Goal: Transaction & Acquisition: Purchase product/service

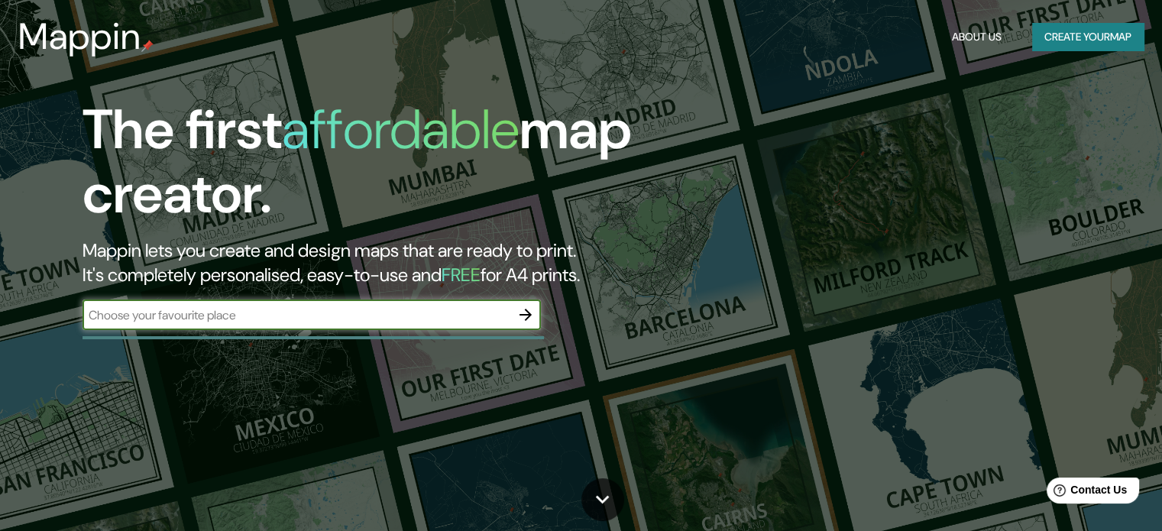
click at [1043, 37] on button "Create your map" at bounding box center [1088, 37] width 112 height 28
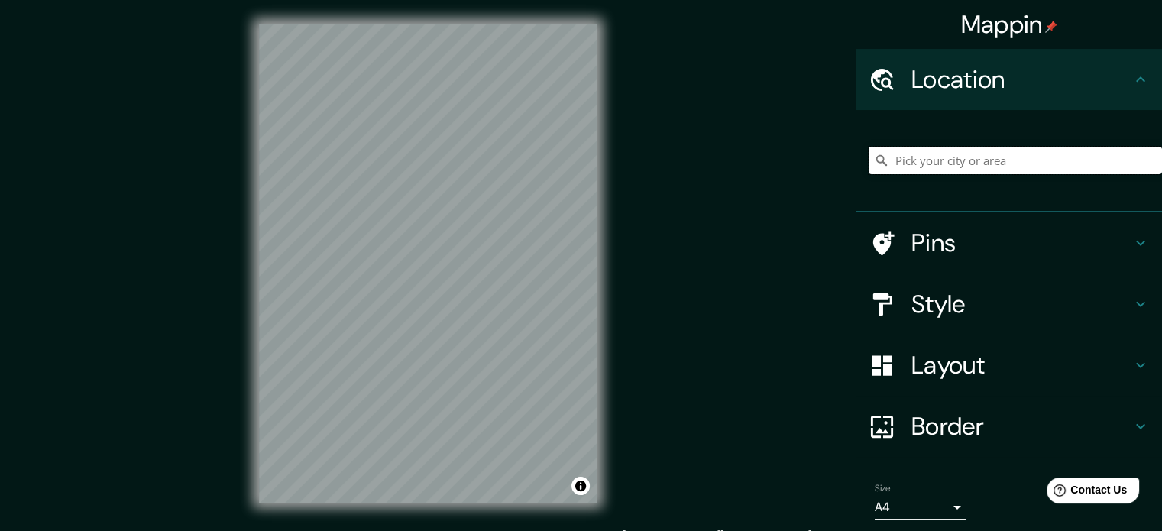
click at [969, 162] on input "Pick your city or area" at bounding box center [1014, 160] width 293 height 27
type input "[GEOGRAPHIC_DATA], [GEOGRAPHIC_DATA], [GEOGRAPHIC_DATA]"
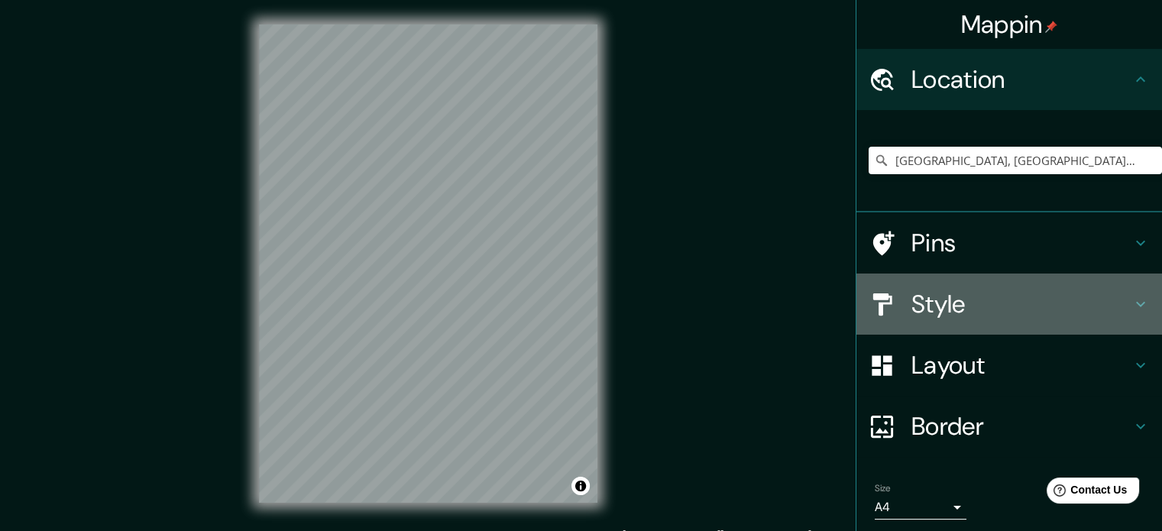
click at [975, 310] on h4 "Style" at bounding box center [1021, 304] width 220 height 31
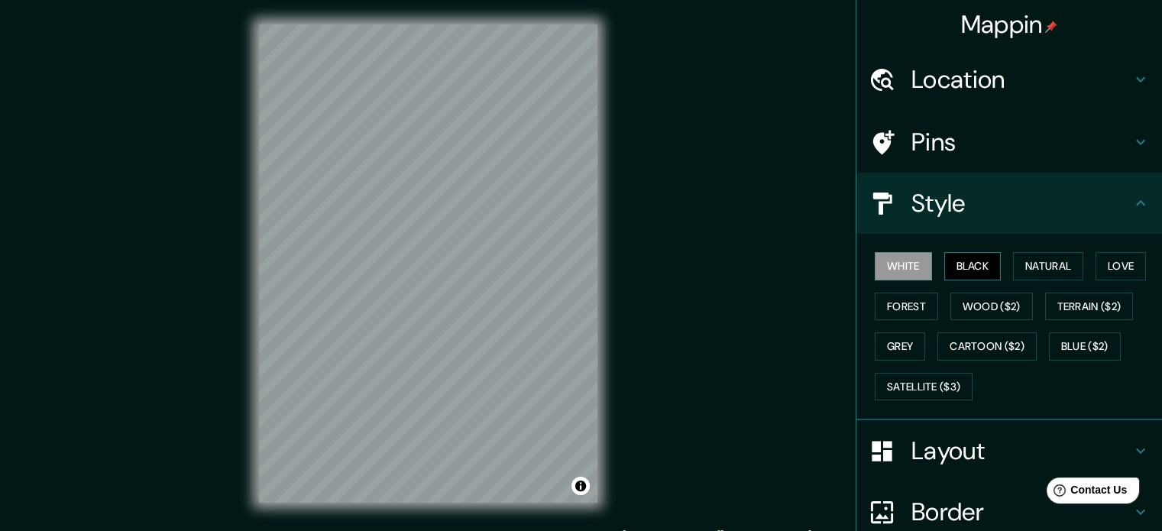
click at [978, 272] on button "Black" at bounding box center [972, 266] width 57 height 28
click at [1052, 267] on button "Natural" at bounding box center [1048, 266] width 70 height 28
click at [979, 259] on button "Black" at bounding box center [972, 266] width 57 height 28
click at [917, 307] on button "Forest" at bounding box center [906, 307] width 63 height 28
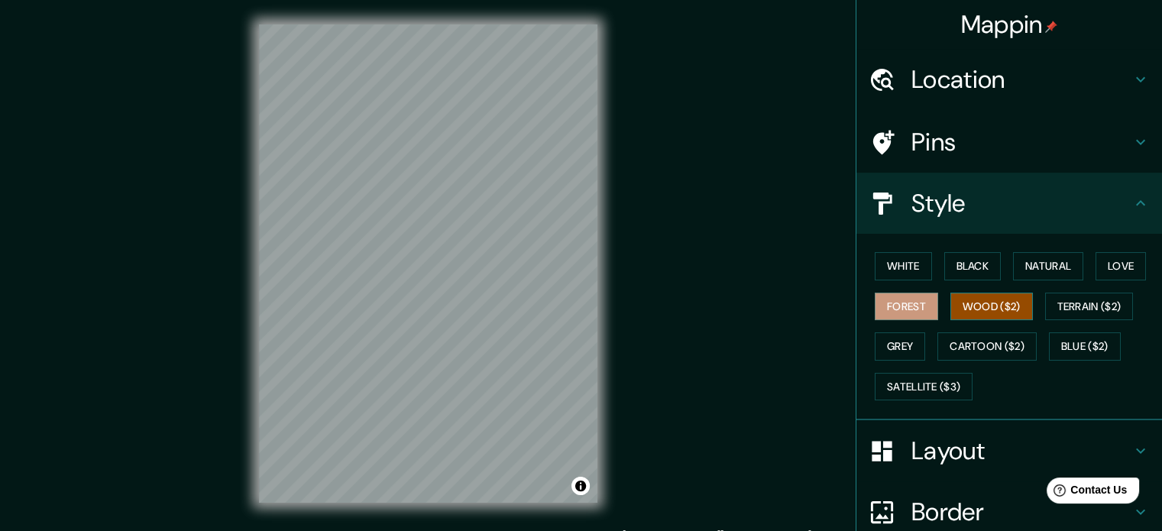
click at [965, 301] on button "Wood ($2)" at bounding box center [991, 307] width 82 height 28
click at [914, 304] on button "Forest" at bounding box center [906, 307] width 63 height 28
click at [888, 341] on button "Grey" at bounding box center [900, 346] width 50 height 28
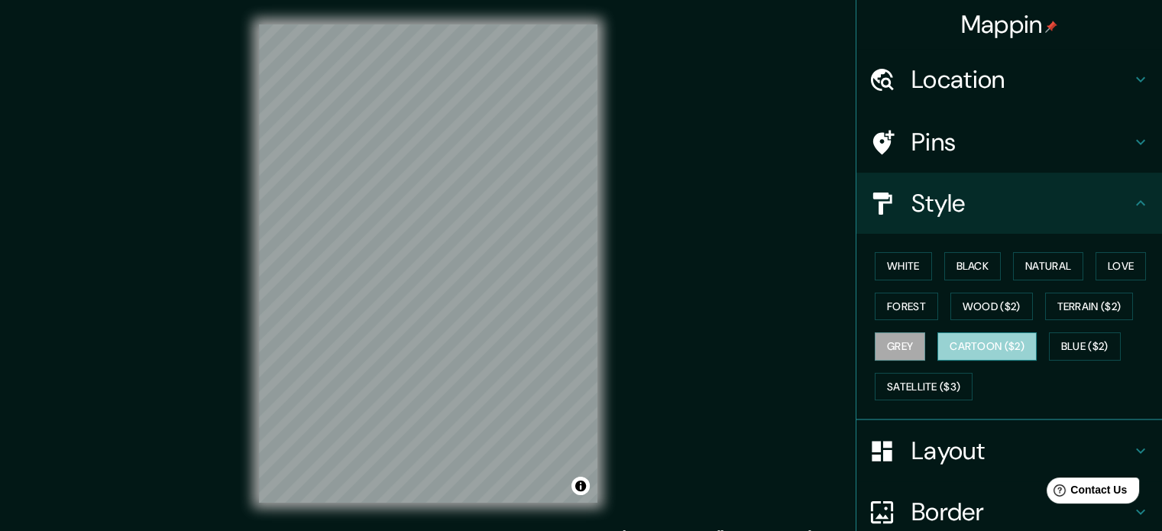
click at [982, 345] on button "Cartoon ($2)" at bounding box center [986, 346] width 99 height 28
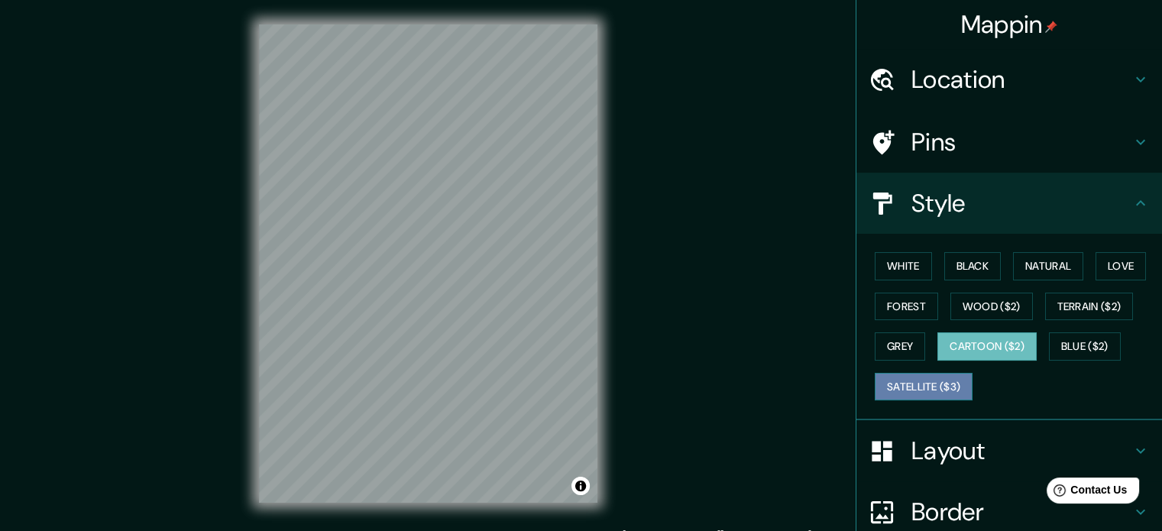
click at [923, 383] on button "Satellite ($3)" at bounding box center [924, 387] width 98 height 28
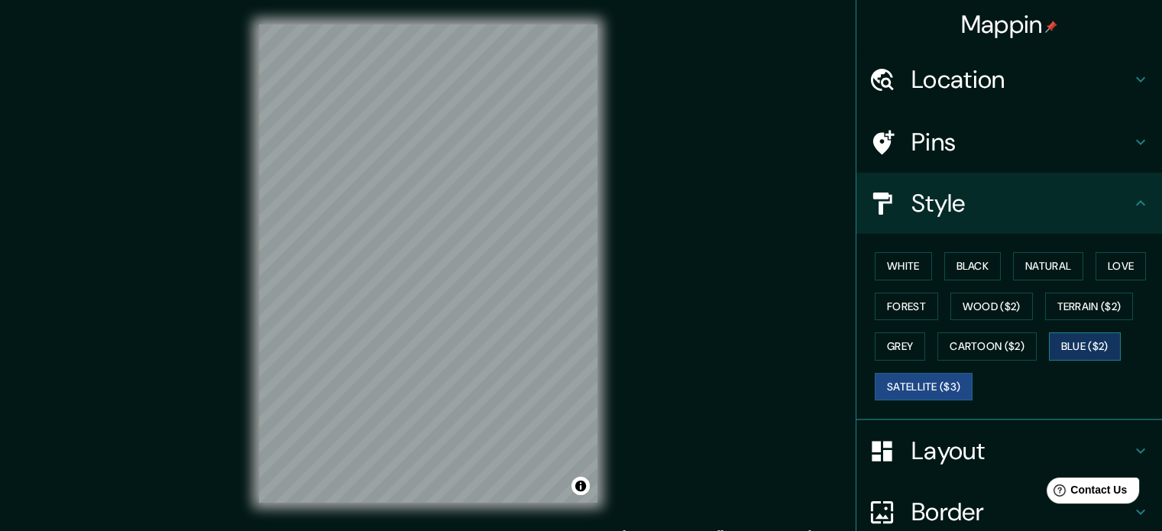
click at [1088, 342] on button "Blue ($2)" at bounding box center [1085, 346] width 72 height 28
click at [921, 311] on button "Forest" at bounding box center [906, 307] width 63 height 28
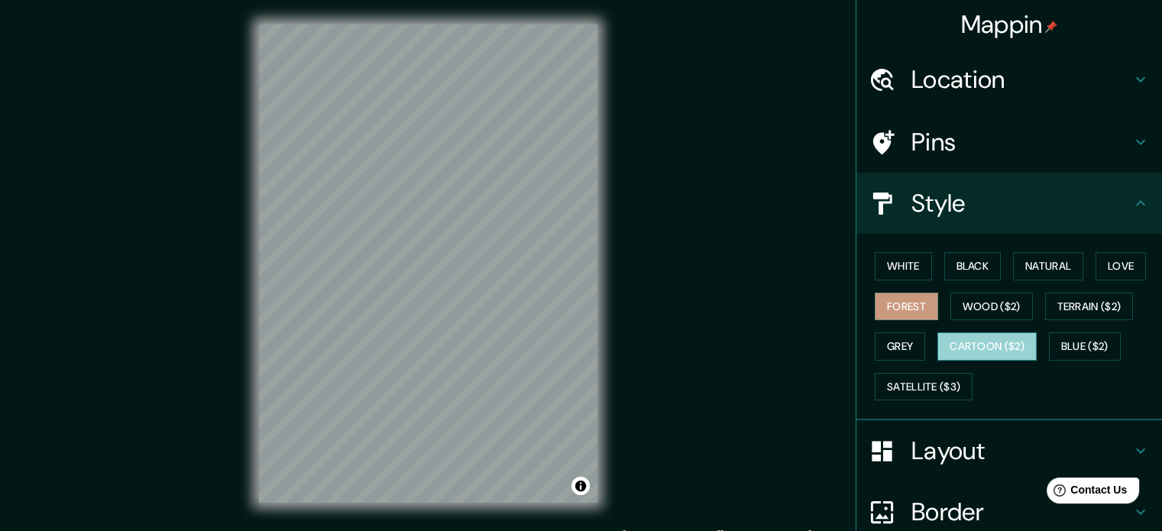
click at [985, 353] on button "Cartoon ($2)" at bounding box center [986, 346] width 99 height 28
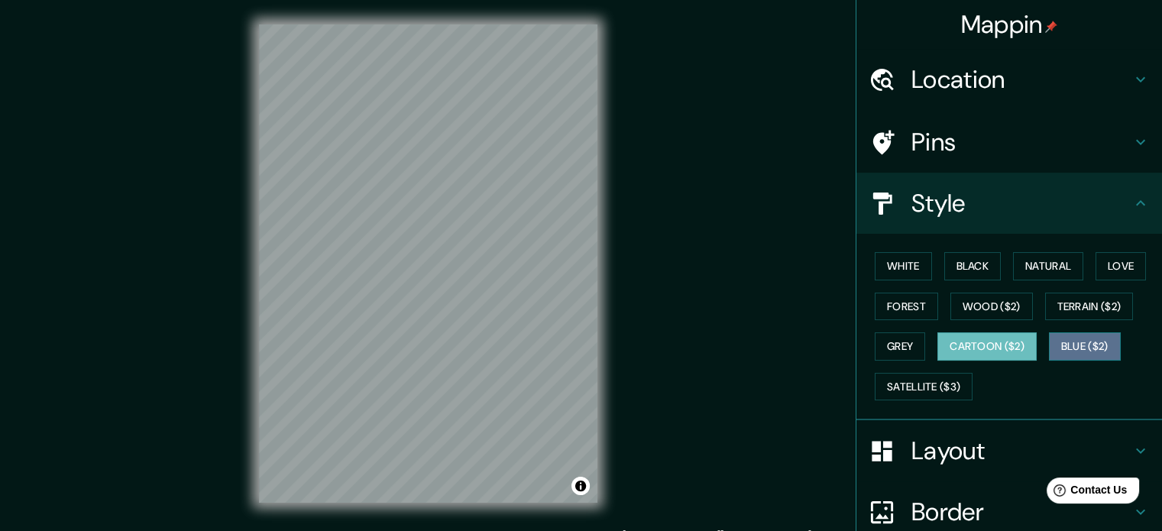
click at [1087, 344] on button "Blue ($2)" at bounding box center [1085, 346] width 72 height 28
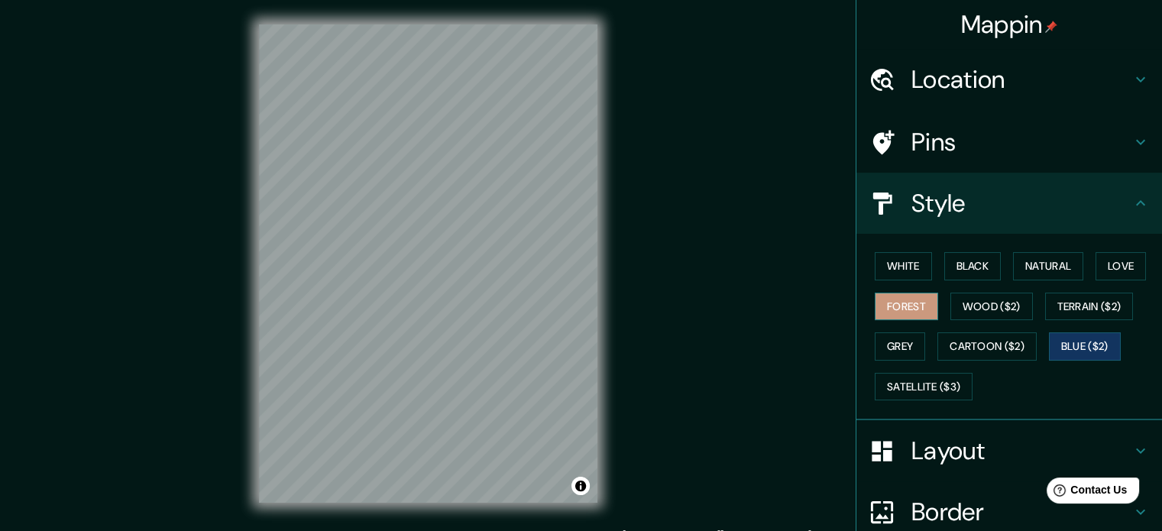
click at [923, 311] on button "Forest" at bounding box center [906, 307] width 63 height 28
click at [962, 302] on button "Wood ($2)" at bounding box center [991, 307] width 82 height 28
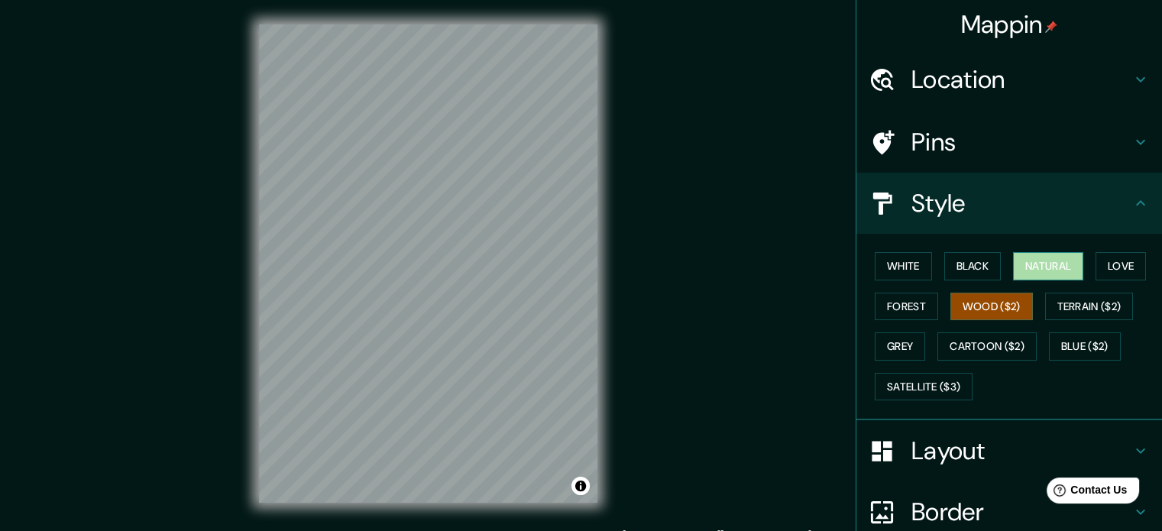
click at [1027, 268] on button "Natural" at bounding box center [1048, 266] width 70 height 28
click at [1099, 260] on button "Love" at bounding box center [1120, 266] width 50 height 28
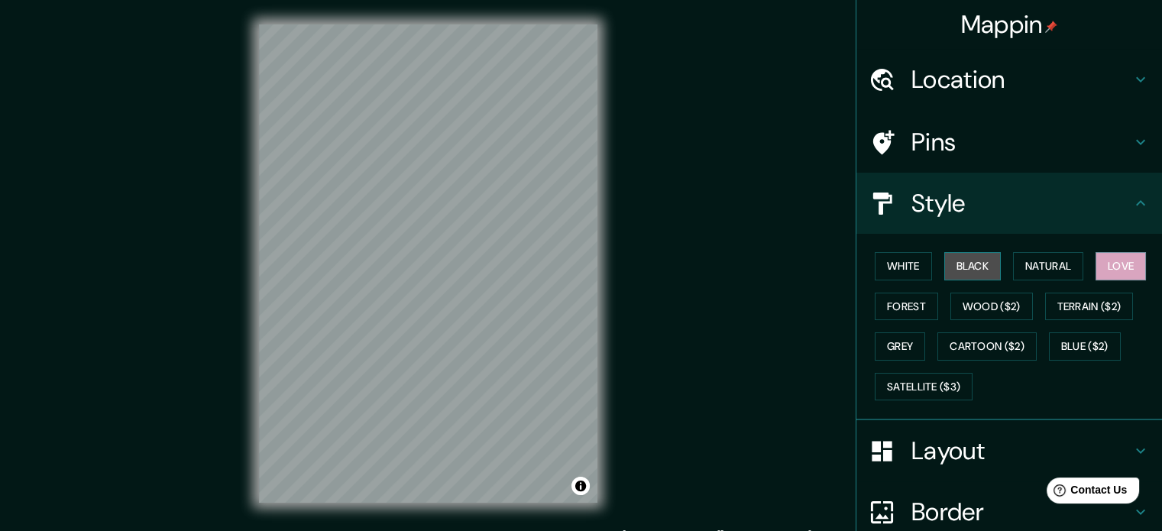
click at [983, 265] on button "Black" at bounding box center [972, 266] width 57 height 28
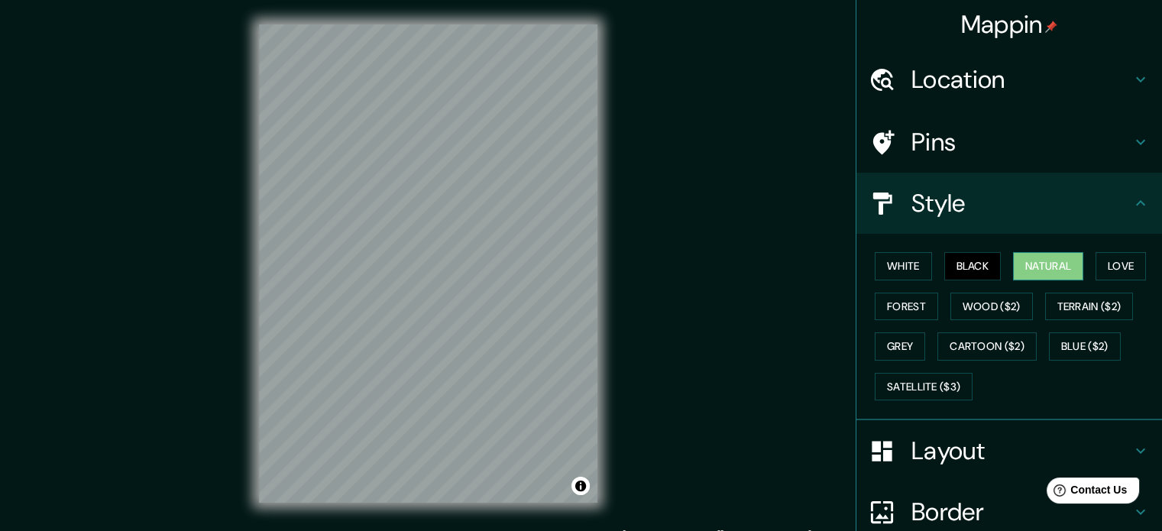
click at [1062, 266] on button "Natural" at bounding box center [1048, 266] width 70 height 28
click at [975, 270] on button "Black" at bounding box center [972, 266] width 57 height 28
click at [888, 271] on button "White" at bounding box center [903, 266] width 57 height 28
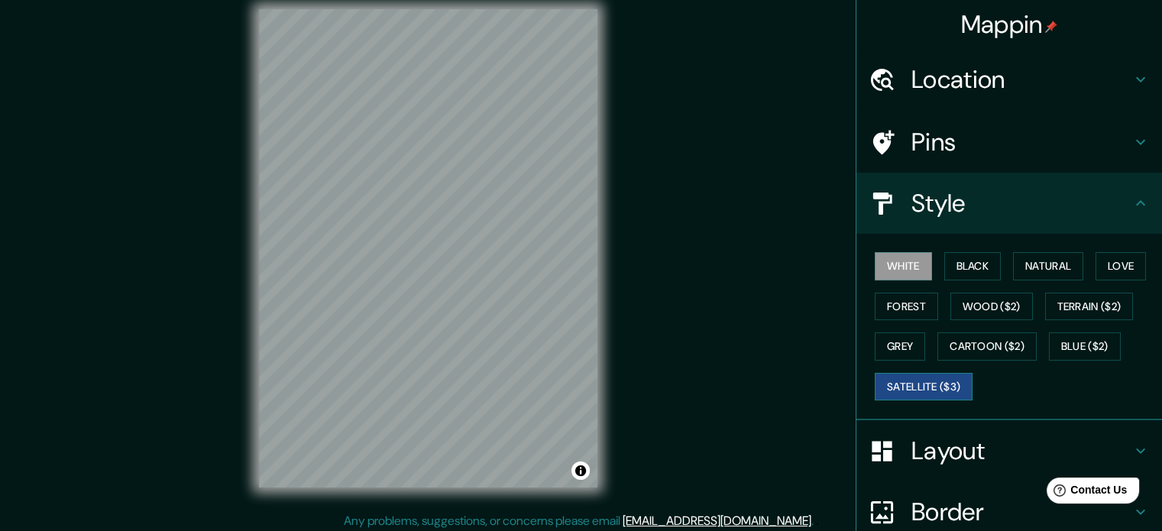
scroll to position [20, 0]
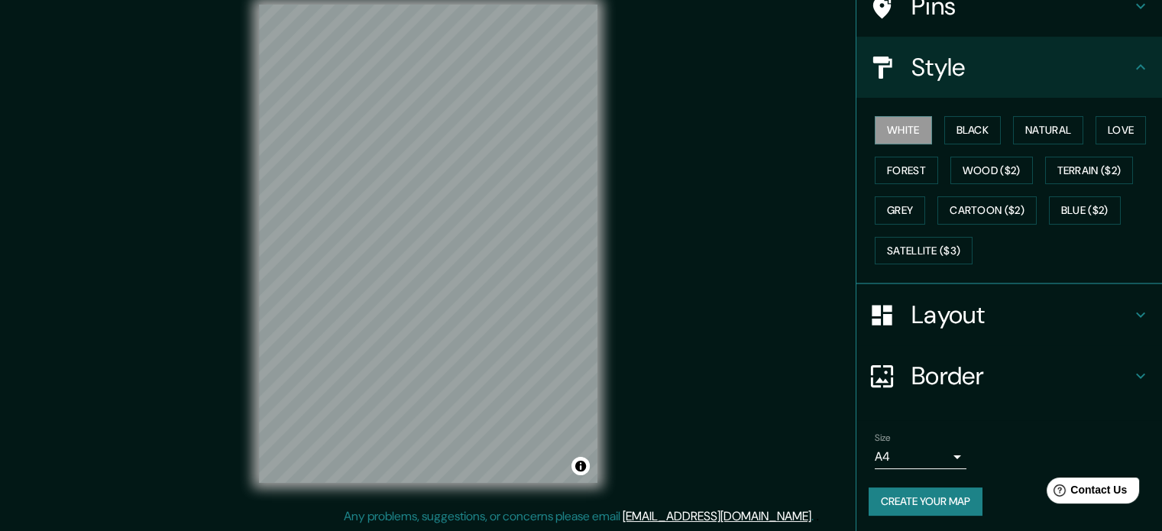
click at [972, 382] on h4 "Border" at bounding box center [1021, 376] width 220 height 31
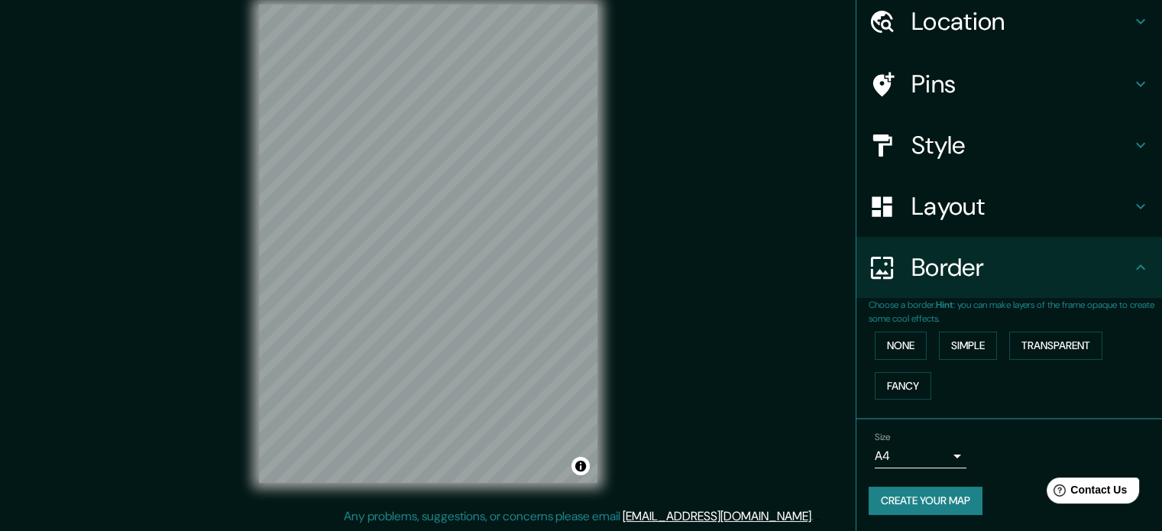
click at [979, 215] on h4 "Layout" at bounding box center [1021, 206] width 220 height 31
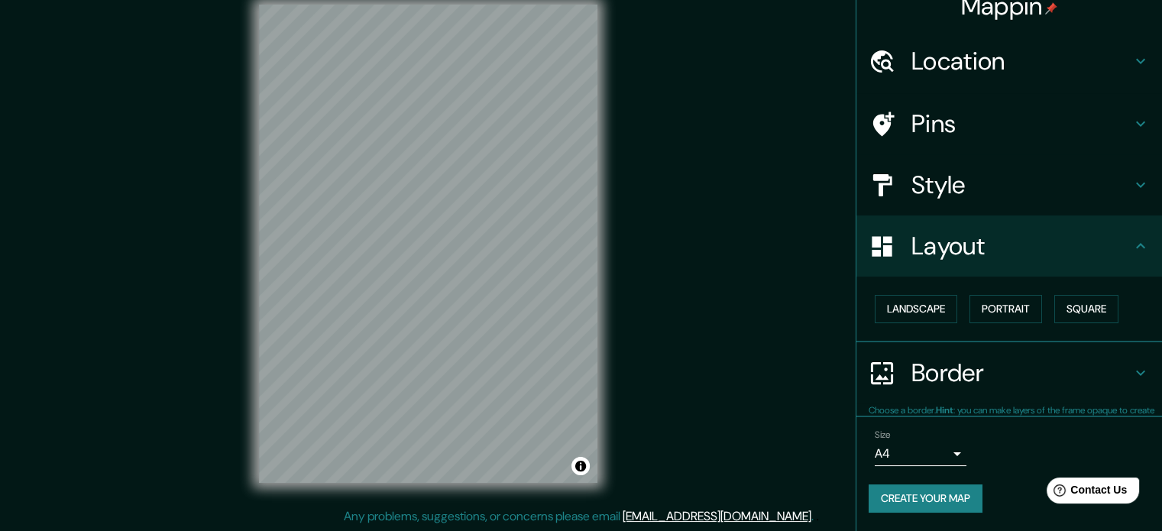
scroll to position [17, 0]
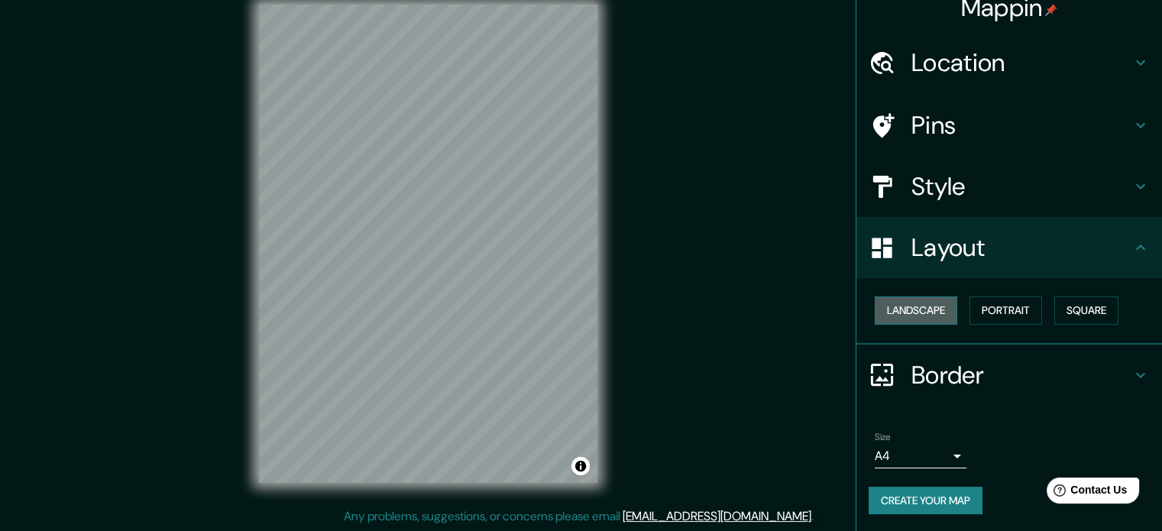
click at [928, 311] on button "Landscape" at bounding box center [916, 310] width 82 height 28
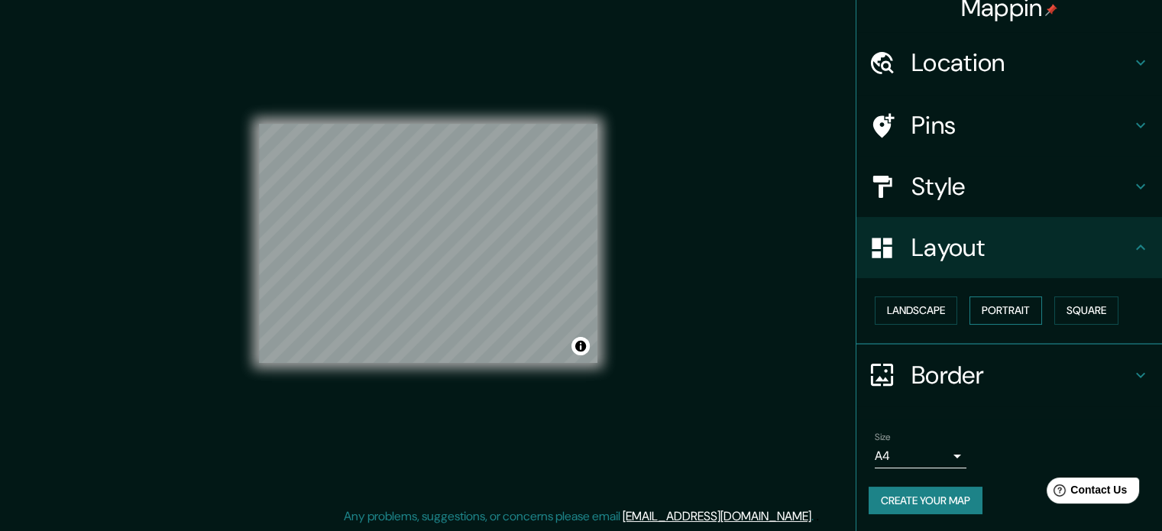
click at [977, 308] on button "Portrait" at bounding box center [1005, 310] width 73 height 28
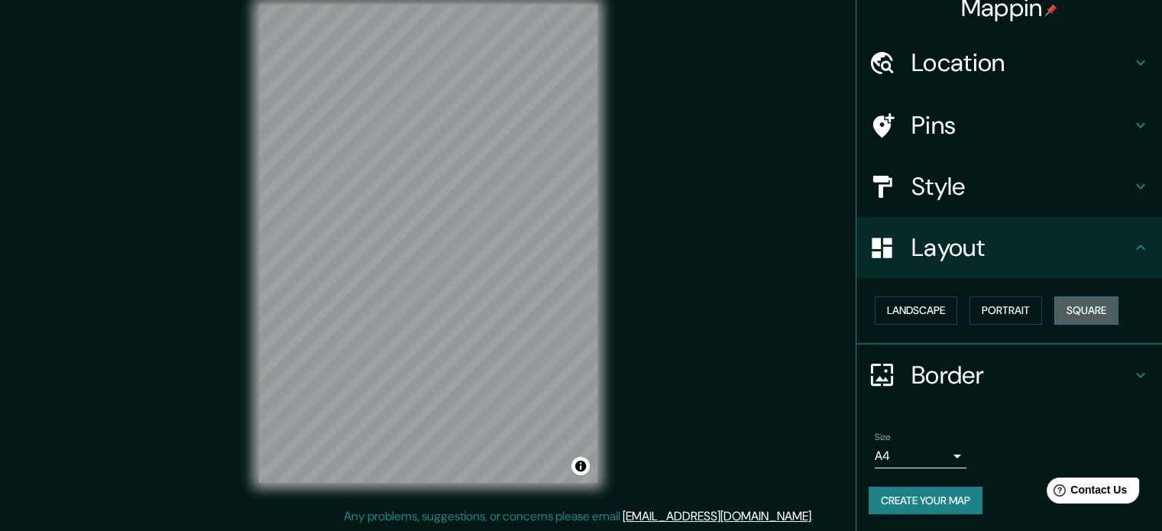
click at [1060, 309] on button "Square" at bounding box center [1086, 310] width 64 height 28
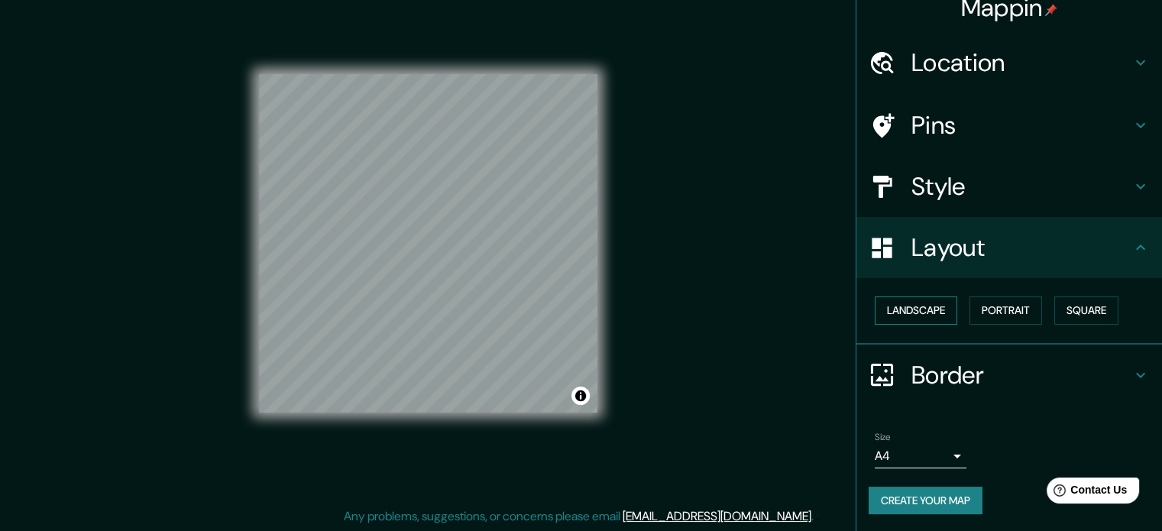
click at [917, 305] on button "Landscape" at bounding box center [916, 310] width 82 height 28
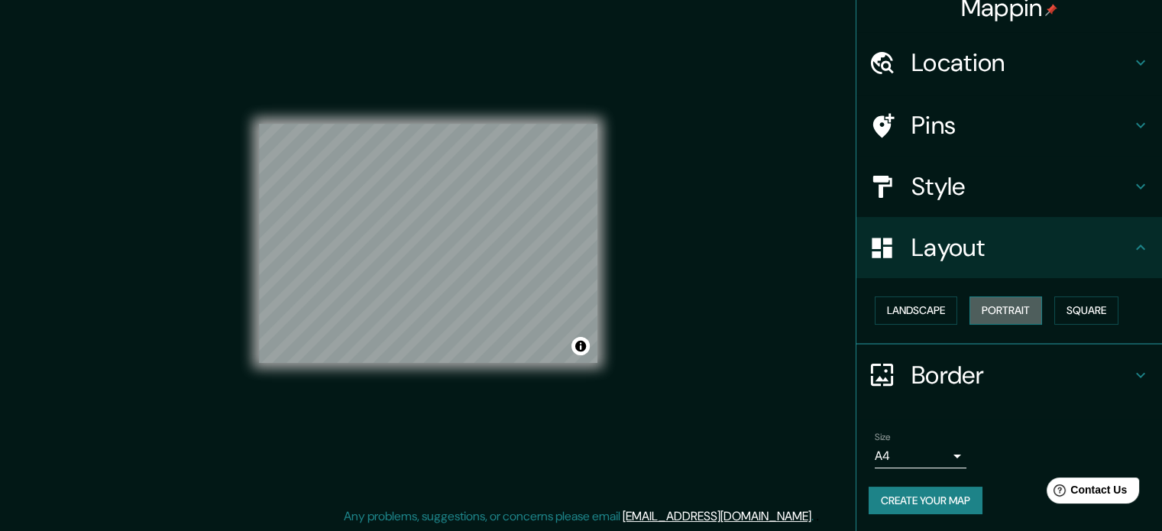
click at [975, 303] on button "Portrait" at bounding box center [1005, 310] width 73 height 28
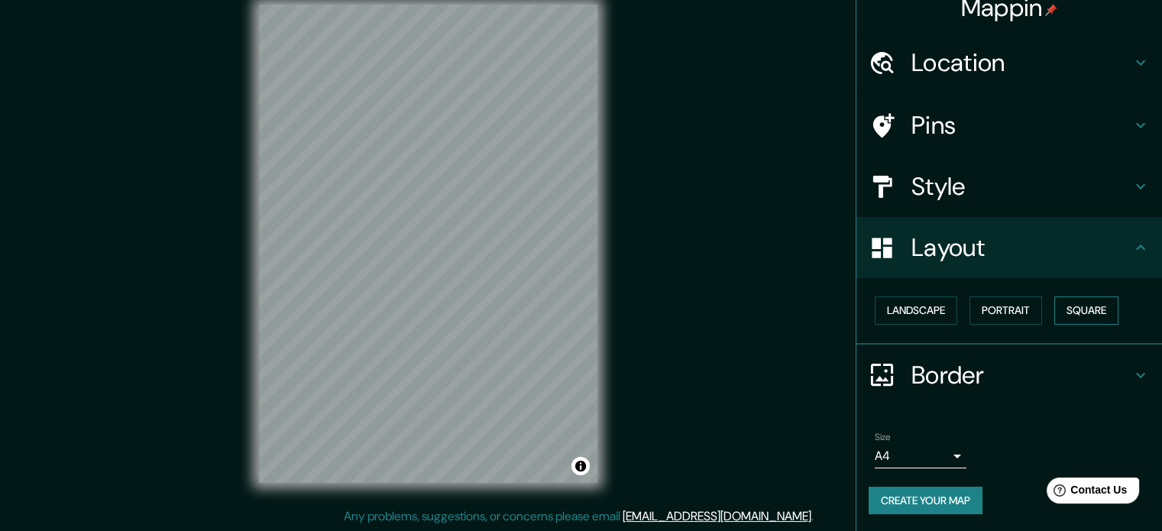
click at [1066, 306] on button "Square" at bounding box center [1086, 310] width 64 height 28
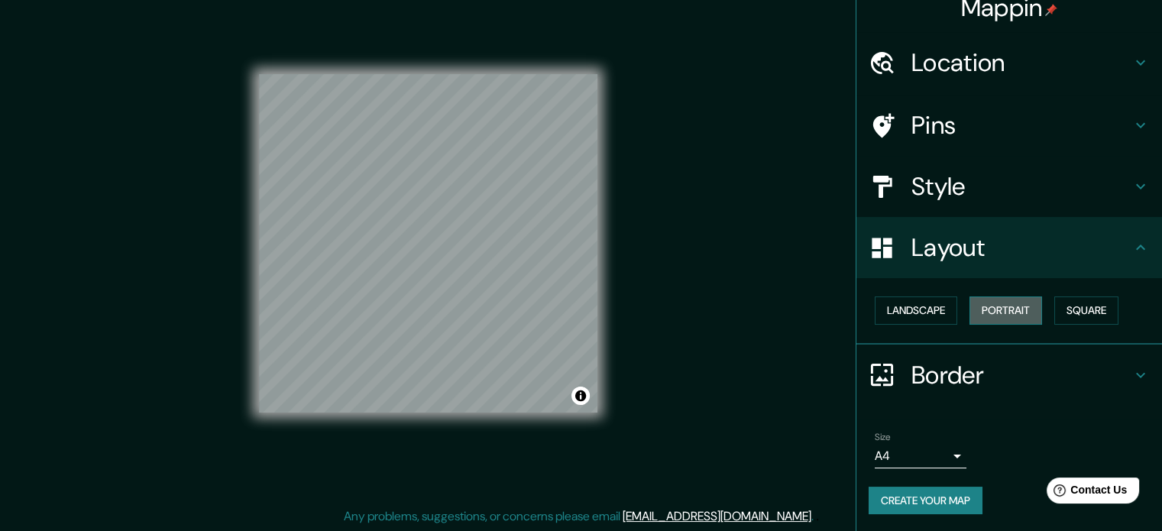
click at [1019, 309] on button "Portrait" at bounding box center [1005, 310] width 73 height 28
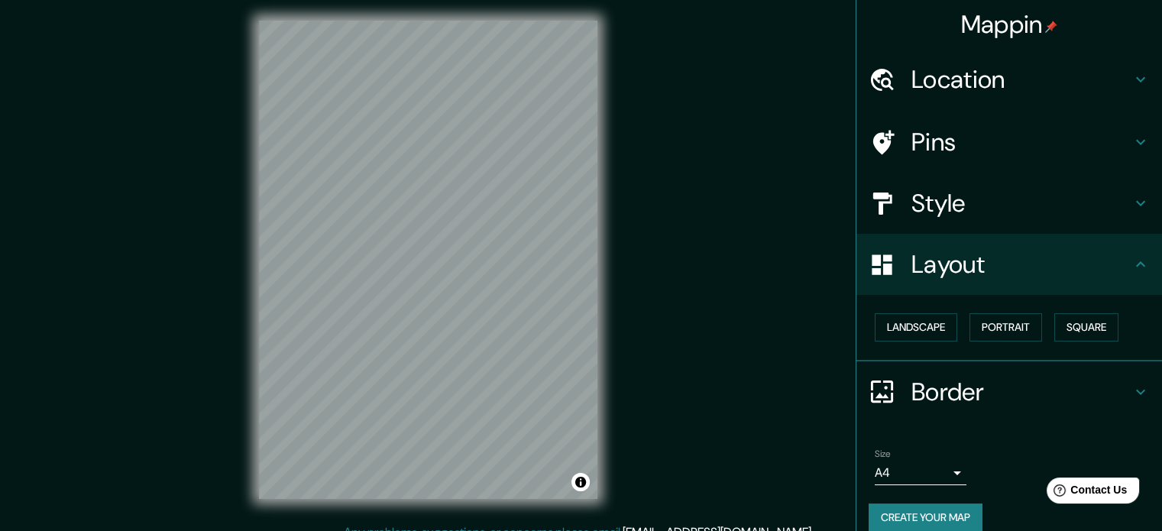
scroll to position [0, 0]
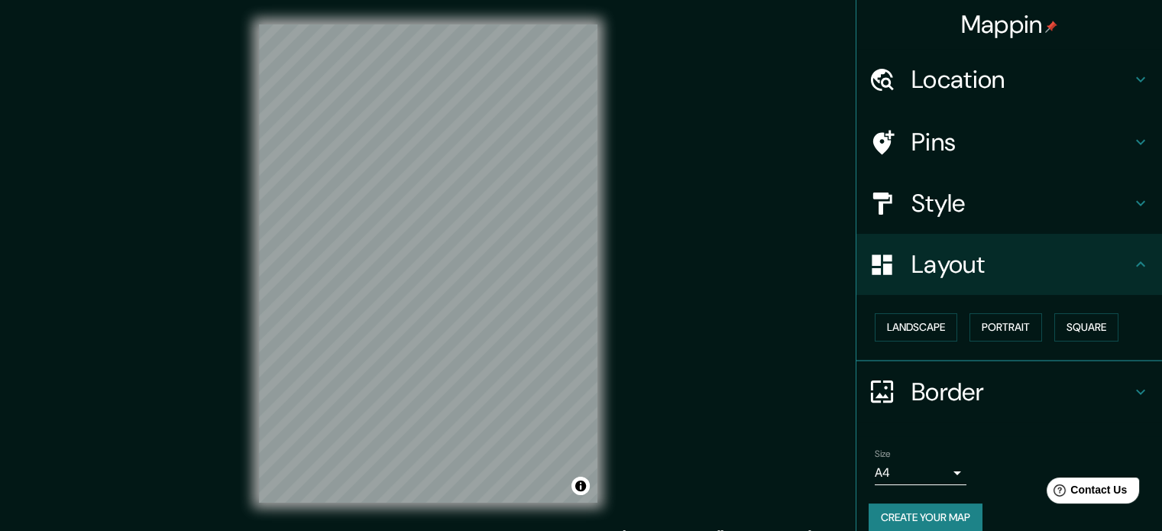
click at [984, 90] on h4 "Location" at bounding box center [1021, 79] width 220 height 31
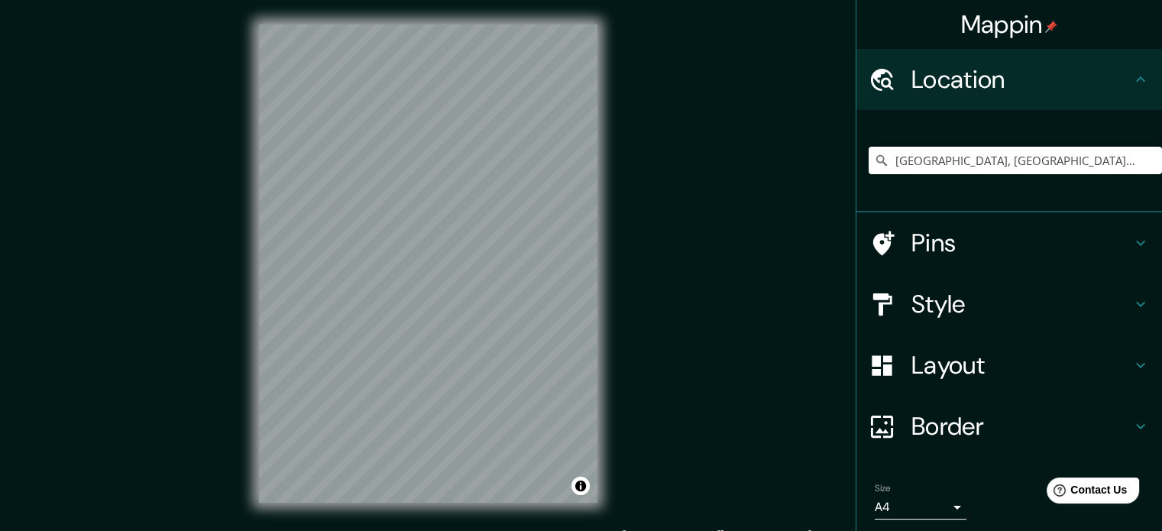
click at [952, 239] on h4 "Pins" at bounding box center [1021, 243] width 220 height 31
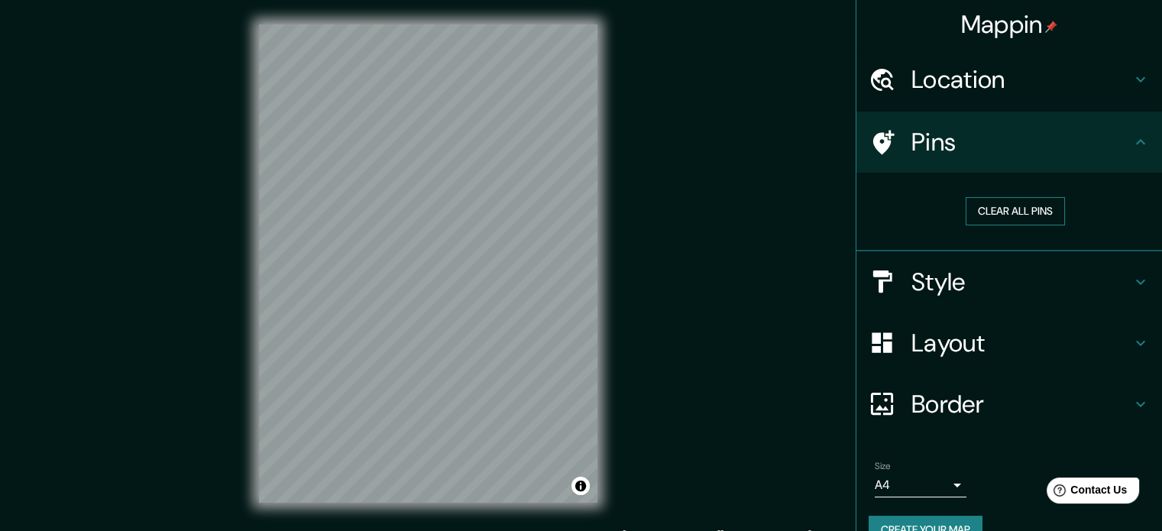
click at [975, 212] on button "Clear all pins" at bounding box center [1014, 211] width 99 height 28
click at [957, 270] on h4 "Style" at bounding box center [1021, 282] width 220 height 31
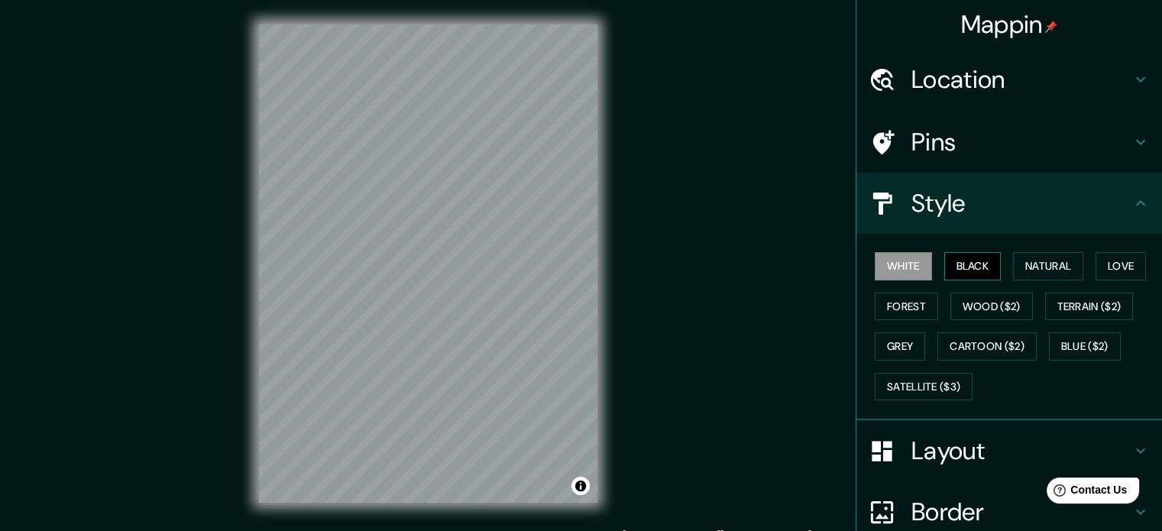
click at [959, 269] on button "Black" at bounding box center [972, 266] width 57 height 28
click at [909, 306] on button "Forest" at bounding box center [906, 307] width 63 height 28
click at [973, 257] on button "Black" at bounding box center [972, 266] width 57 height 28
click at [914, 300] on button "Forest" at bounding box center [906, 307] width 63 height 28
click at [970, 272] on button "Black" at bounding box center [972, 266] width 57 height 28
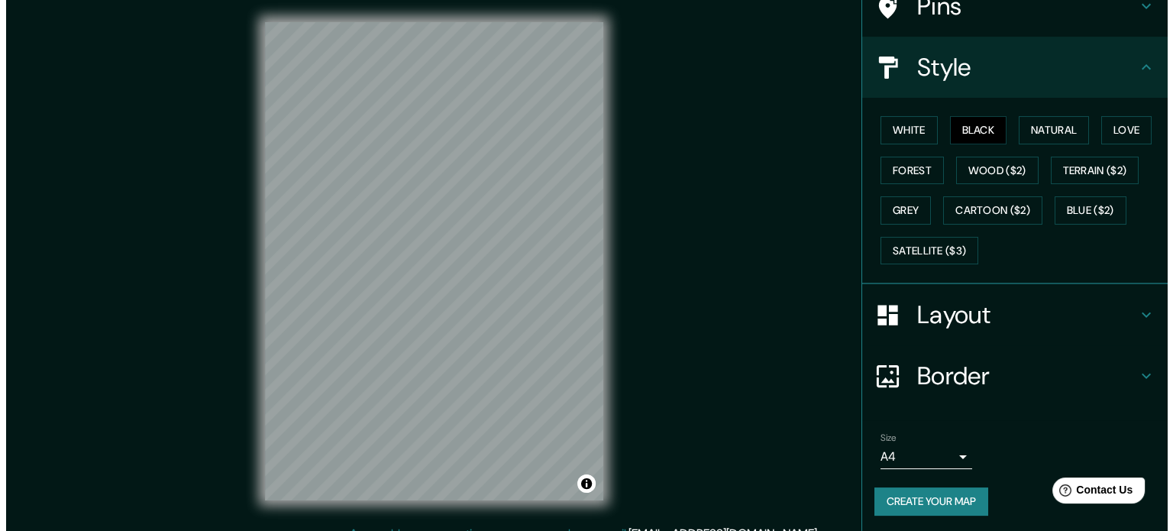
scroll to position [20, 0]
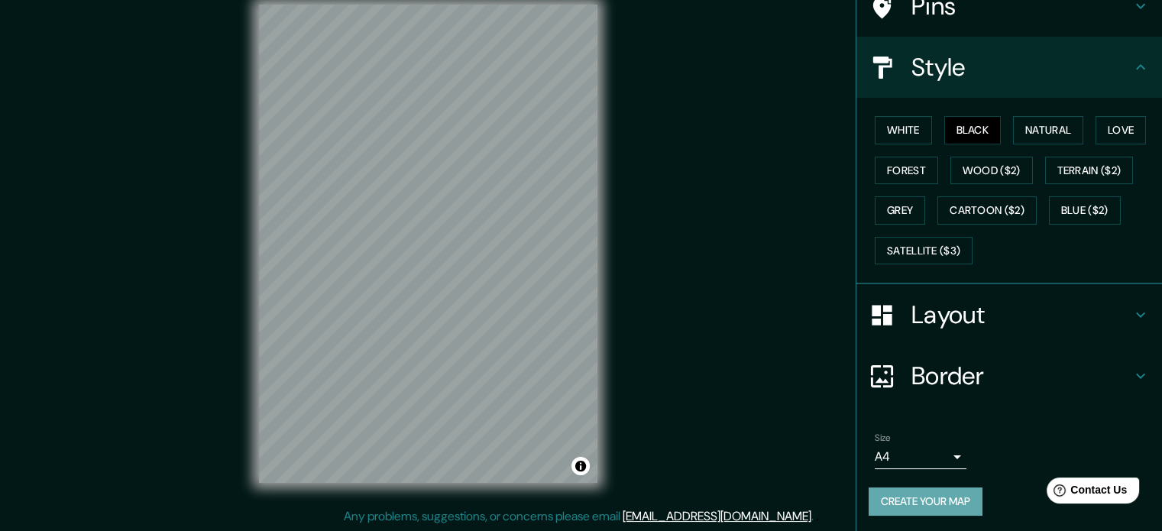
click at [935, 502] on button "Create your map" at bounding box center [925, 501] width 114 height 28
click at [914, 457] on body "Mappin Location Málaga, provincia de Málaga, España Málaga provincia de Málaga,…" at bounding box center [581, 245] width 1162 height 531
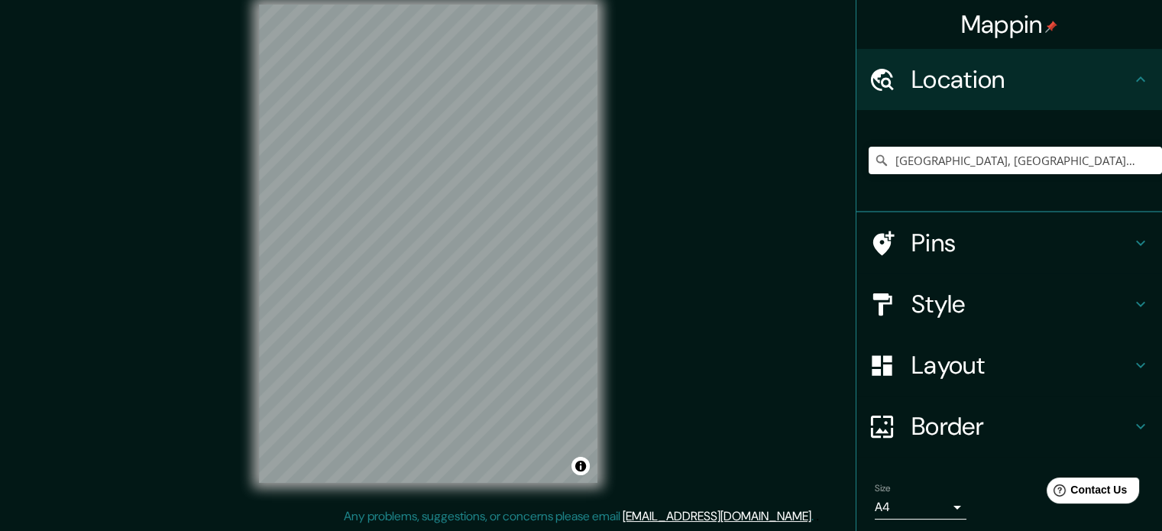
click at [913, 500] on body "Mappin Location Málaga, provincia de Málaga, España Pins Style Layout Border Ch…" at bounding box center [581, 245] width 1162 height 531
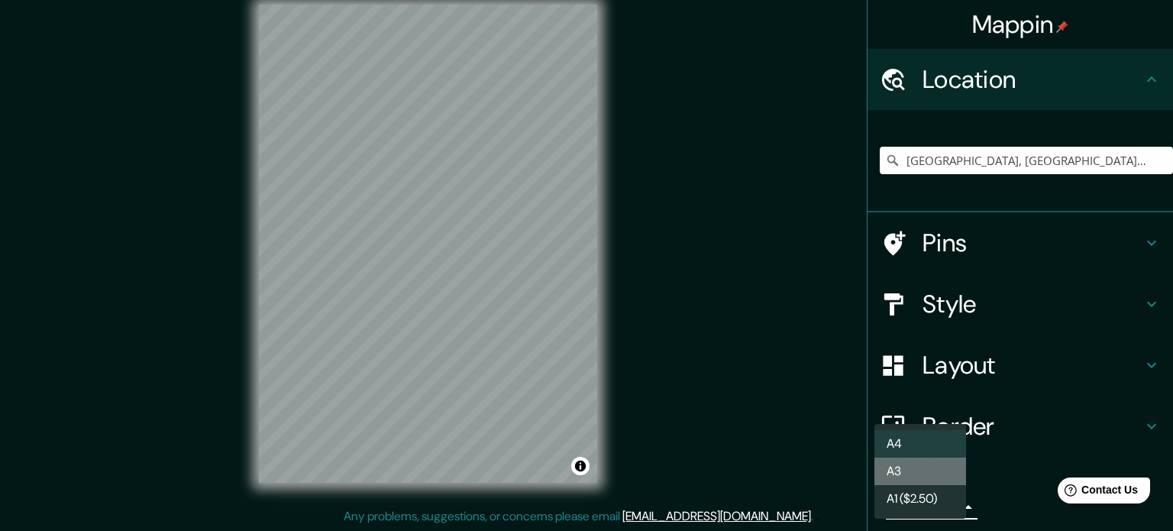
click at [919, 464] on li "A3" at bounding box center [921, 471] width 92 height 27
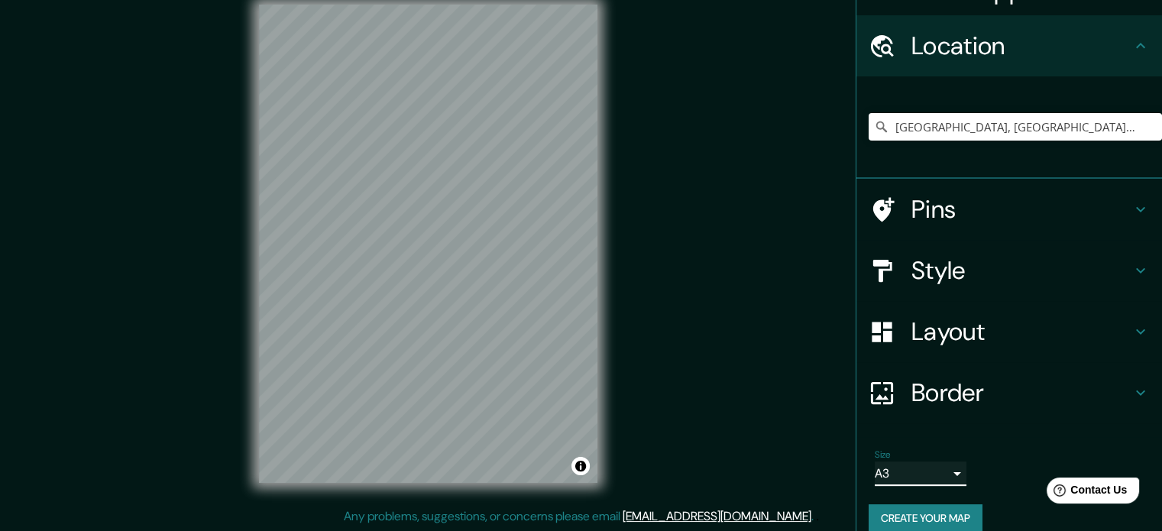
scroll to position [52, 0]
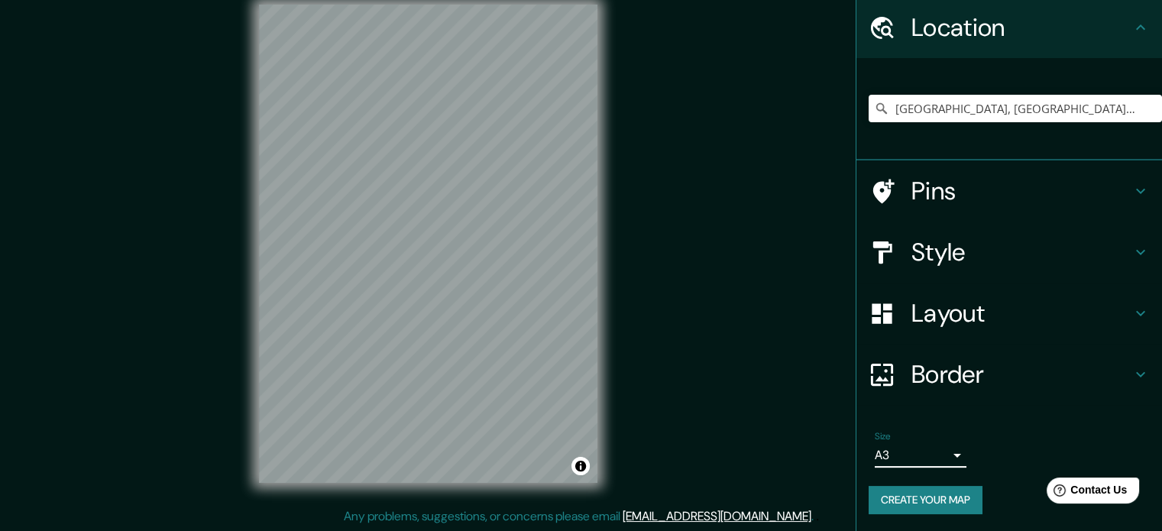
click at [956, 367] on h4 "Border" at bounding box center [1021, 374] width 220 height 31
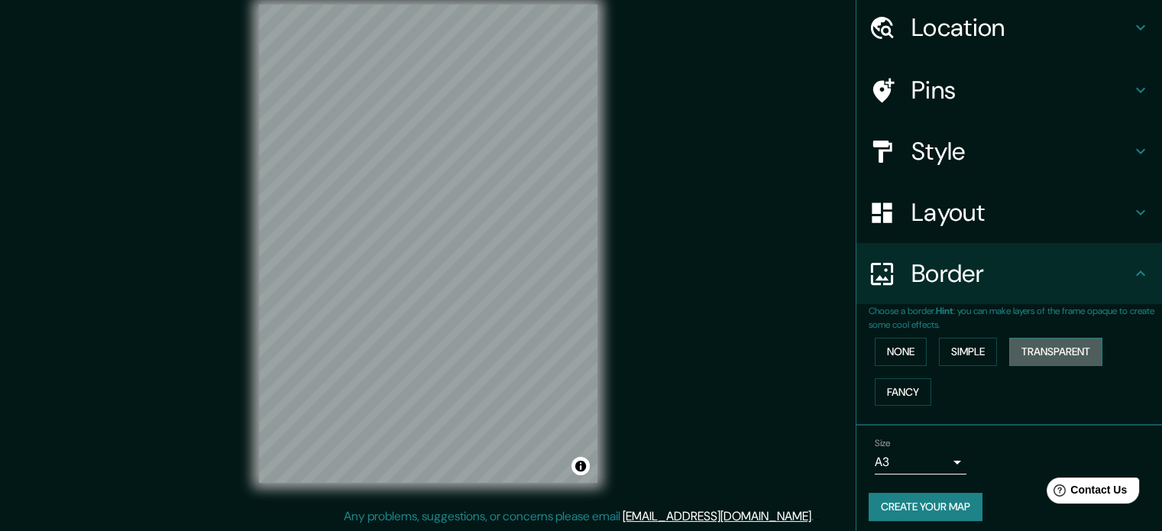
click at [1036, 351] on button "Transparent" at bounding box center [1055, 352] width 93 height 28
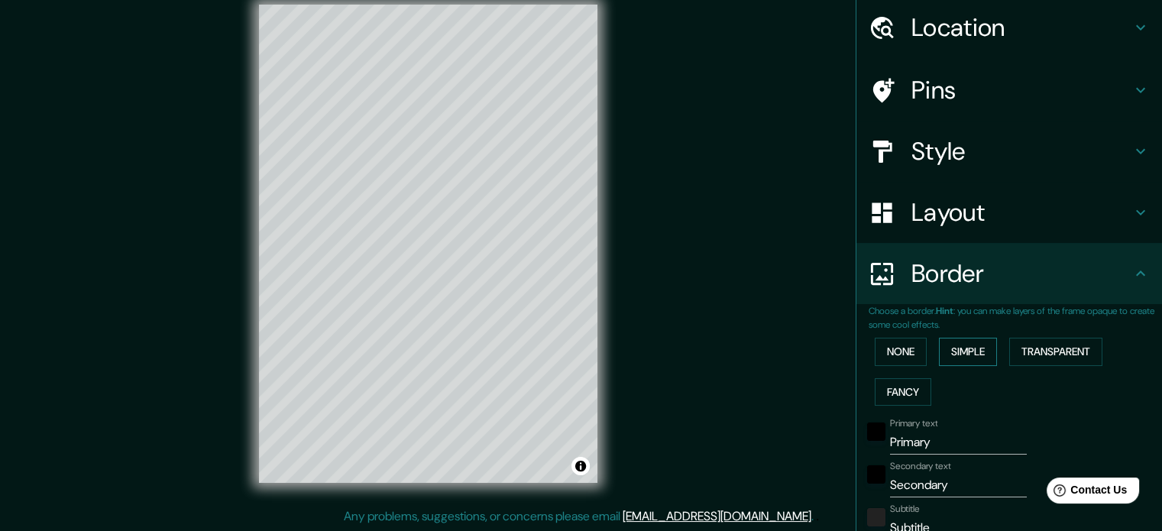
click at [972, 351] on button "Simple" at bounding box center [968, 352] width 58 height 28
click at [910, 386] on button "Fancy" at bounding box center [903, 392] width 57 height 28
click at [885, 352] on button "None" at bounding box center [901, 352] width 52 height 28
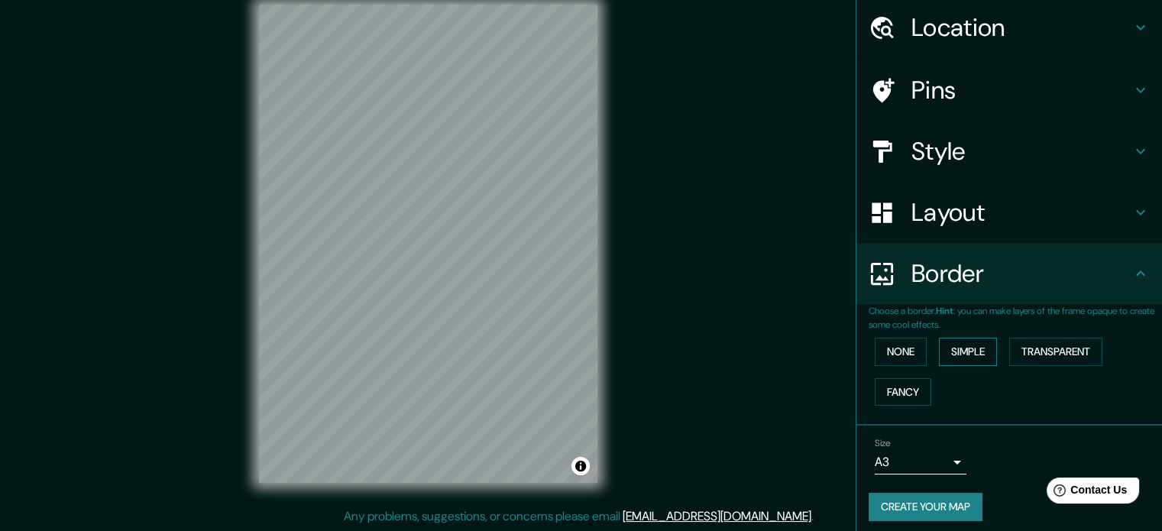
scroll to position [0, 0]
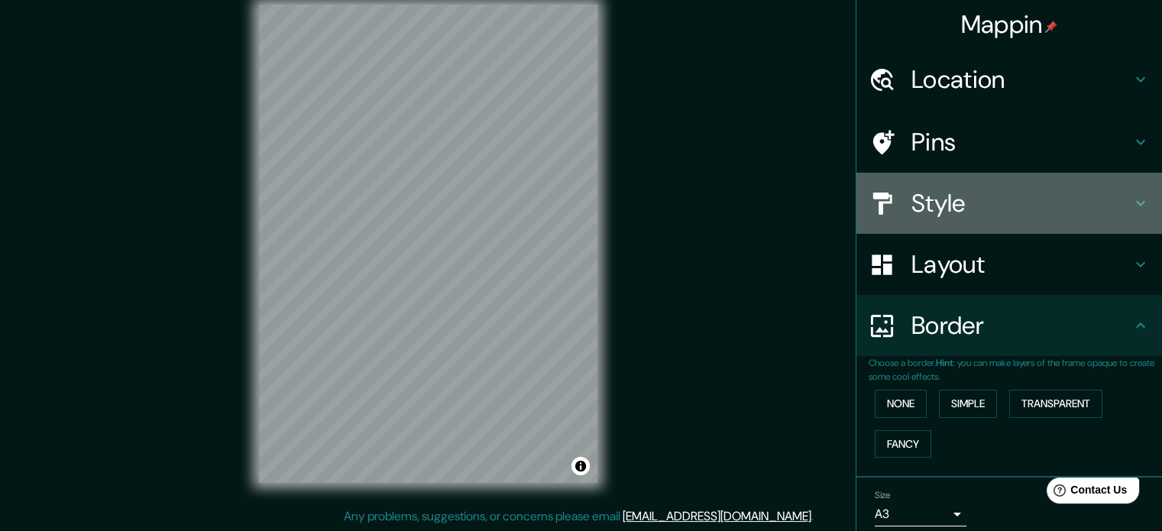
click at [941, 199] on h4 "Style" at bounding box center [1021, 203] width 220 height 31
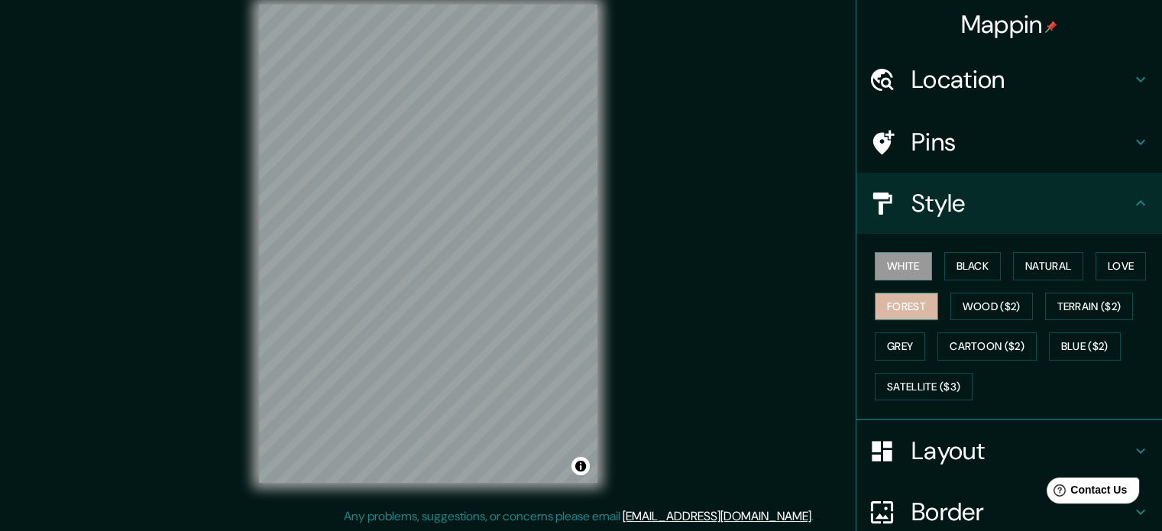
click at [916, 306] on button "Forest" at bounding box center [906, 307] width 63 height 28
click at [981, 268] on button "Black" at bounding box center [972, 266] width 57 height 28
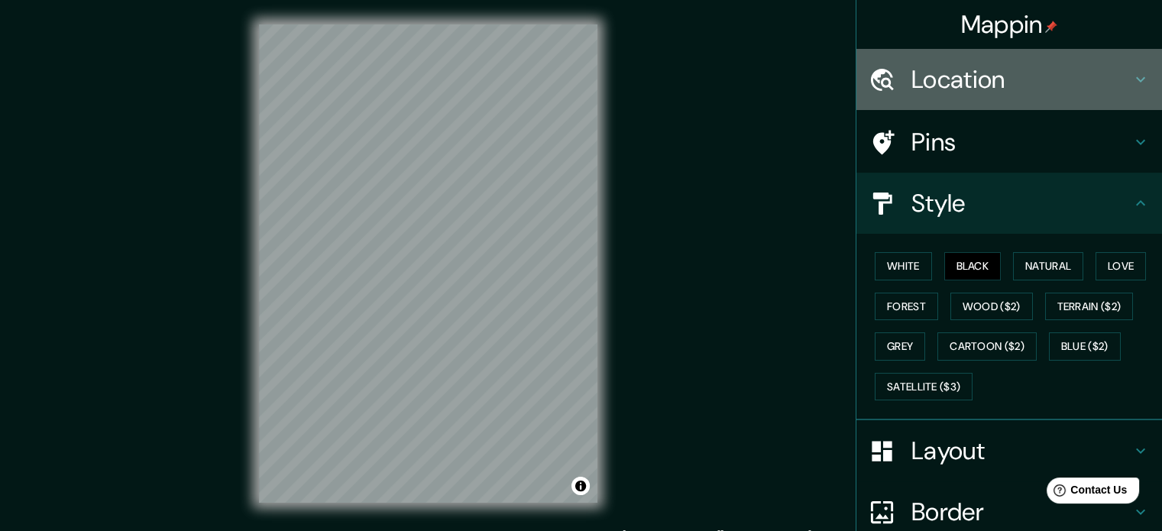
click at [965, 70] on h4 "Location" at bounding box center [1021, 79] width 220 height 31
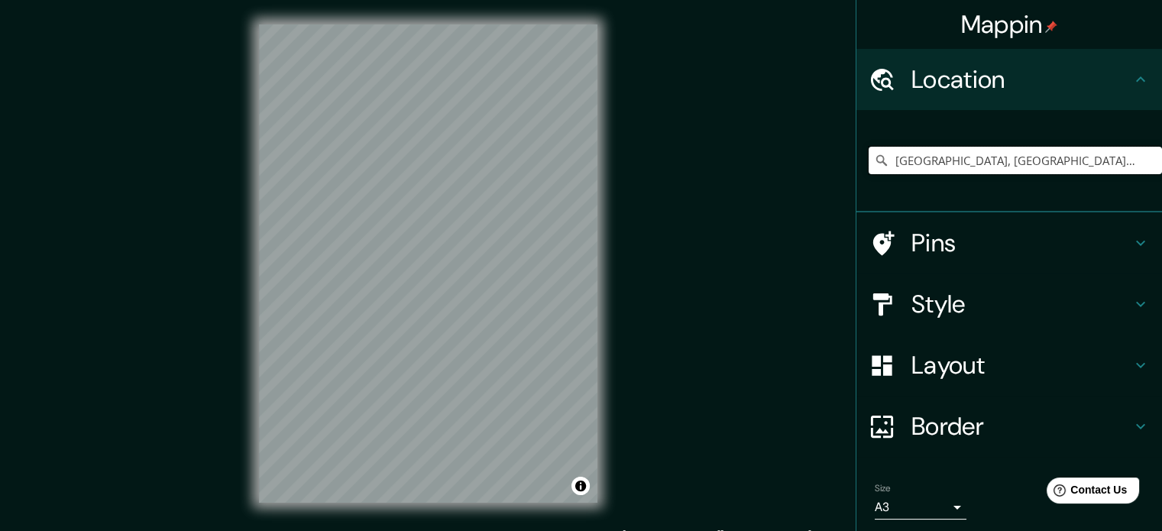
click at [950, 160] on input "Málaga, provincia de Málaga, España" at bounding box center [1014, 160] width 293 height 27
click at [1092, 162] on input "Málaga, provincia de Málaga, España" at bounding box center [1014, 160] width 293 height 27
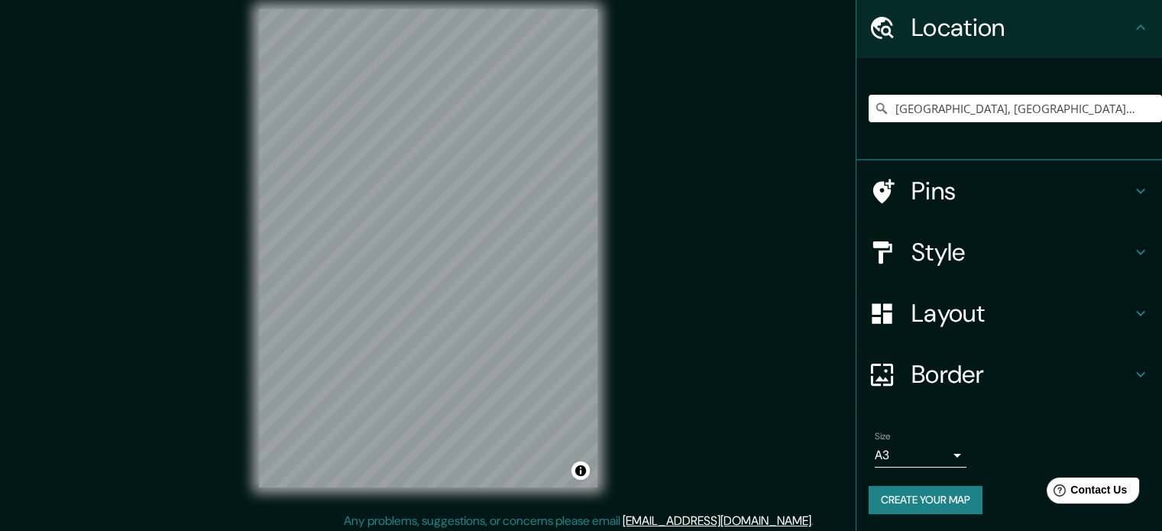
scroll to position [20, 0]
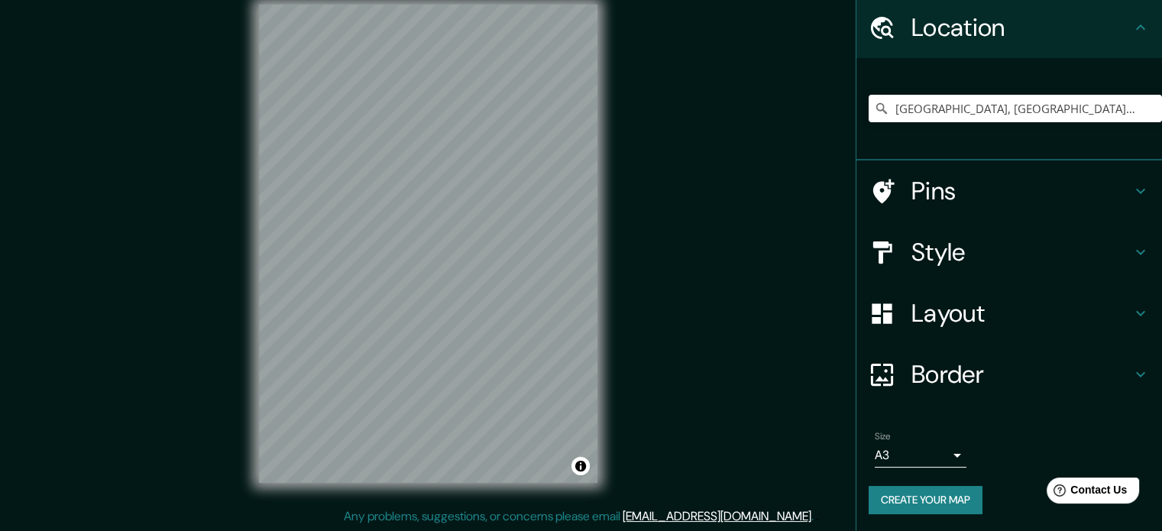
click at [924, 445] on body "Mappin Location Málaga, provincia de Málaga, España Pins Style Layout Border Ch…" at bounding box center [581, 245] width 1162 height 531
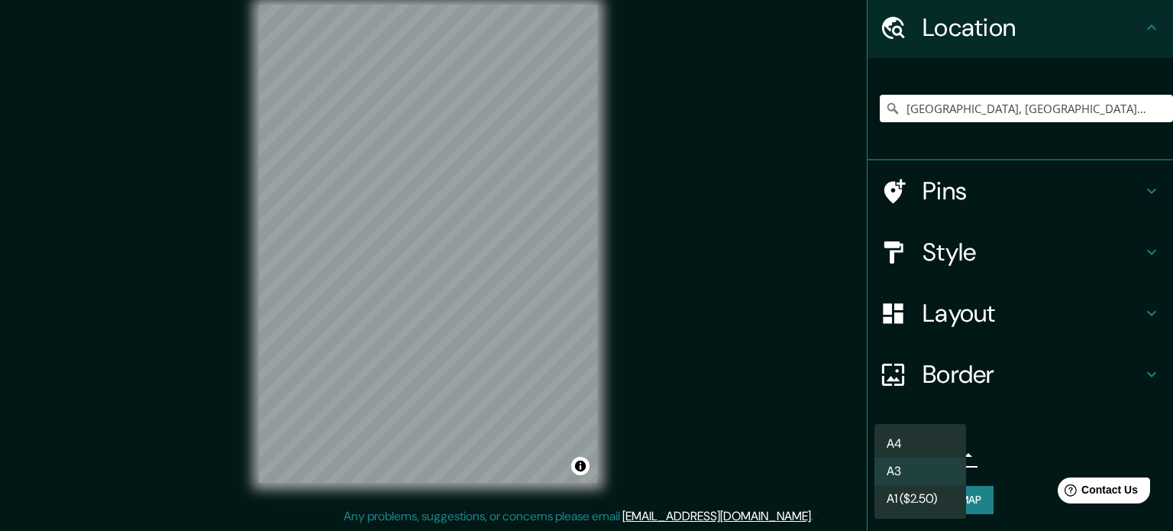
click at [910, 468] on li "A3" at bounding box center [921, 471] width 92 height 27
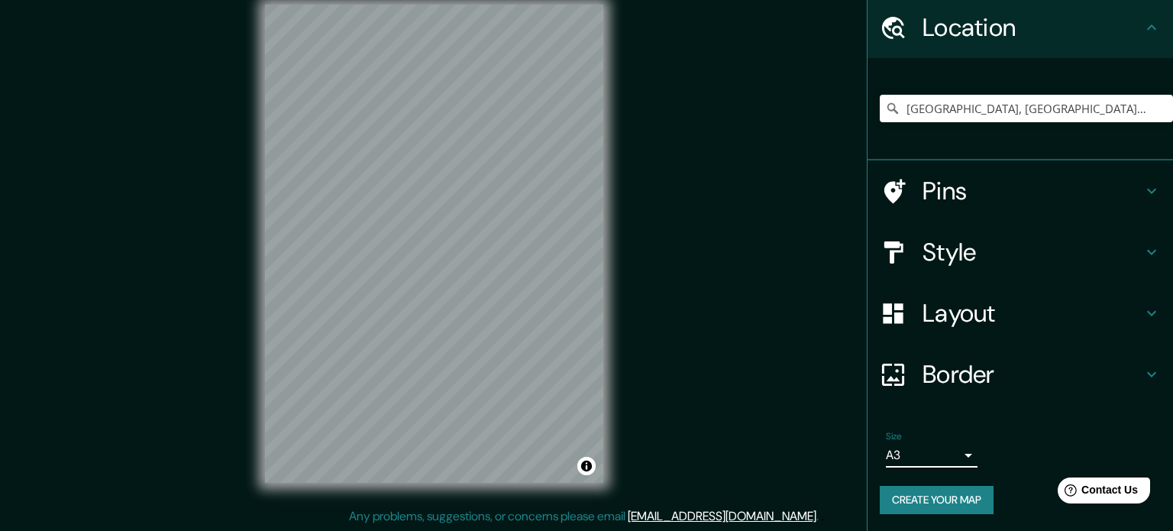
click at [912, 448] on body "Mappin Location Málaga, provincia de Málaga, España Pins Style Layout Border Ch…" at bounding box center [586, 245] width 1173 height 531
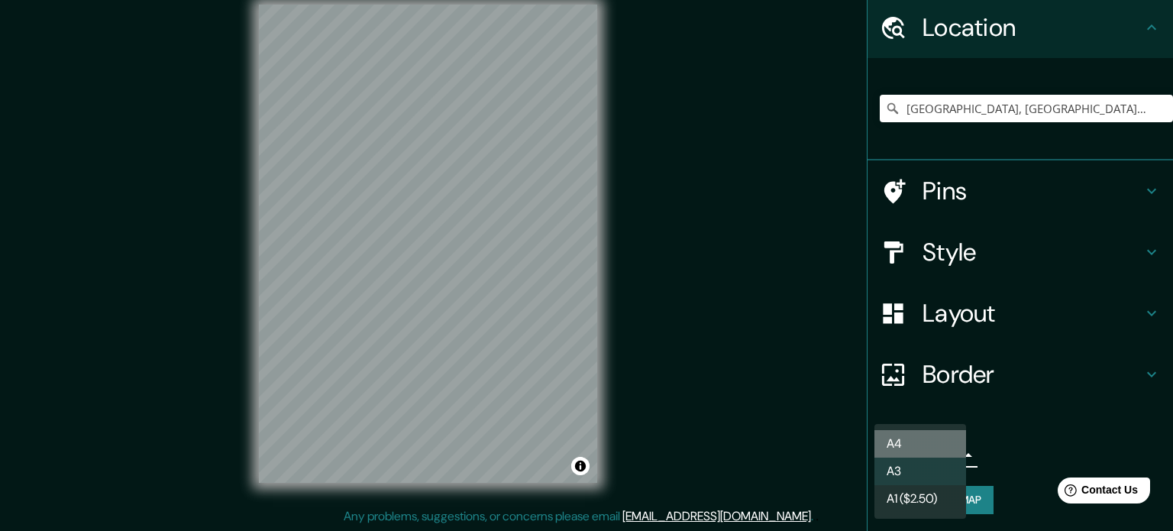
click at [910, 447] on li "A4" at bounding box center [921, 443] width 92 height 27
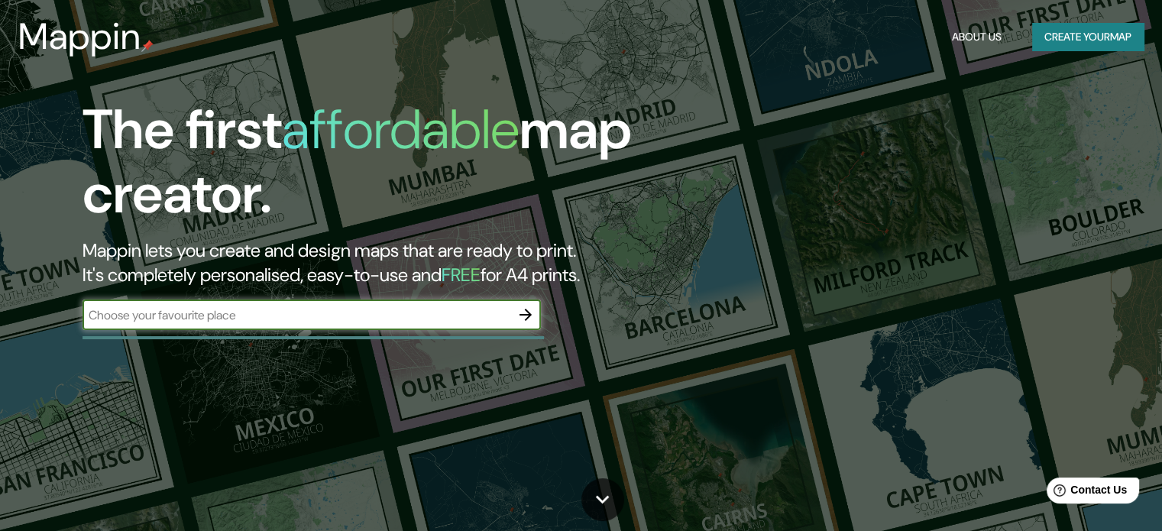
click at [1069, 29] on button "Create your map" at bounding box center [1088, 37] width 112 height 28
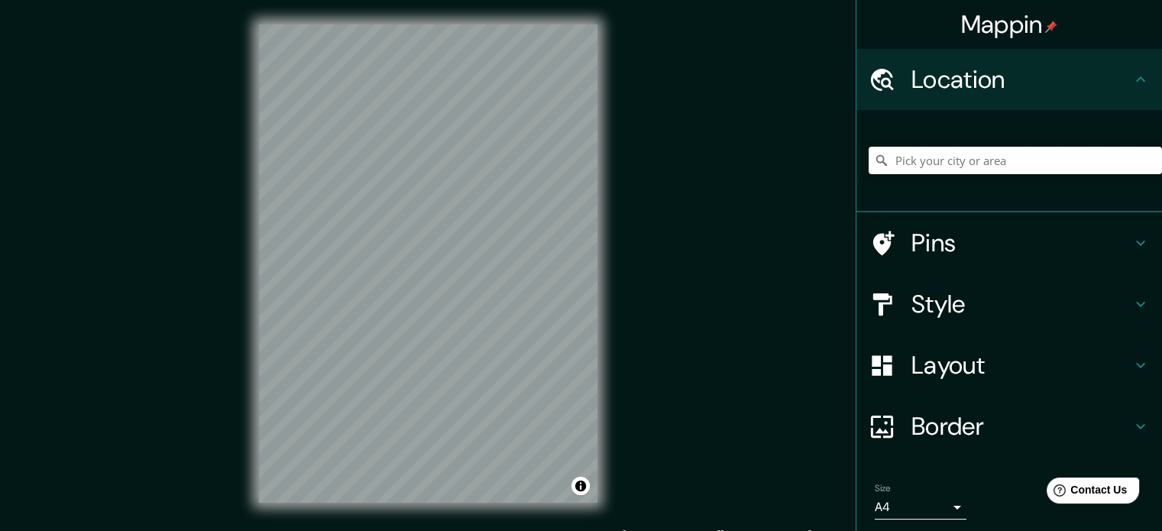
click at [959, 149] on input "Pick your city or area" at bounding box center [1014, 160] width 293 height 27
type input "Brazil, Indiana, Estados Unidos"
click at [1143, 161] on icon "Clear" at bounding box center [1149, 160] width 12 height 12
click at [958, 163] on input "Pick your city or area" at bounding box center [1014, 160] width 293 height 27
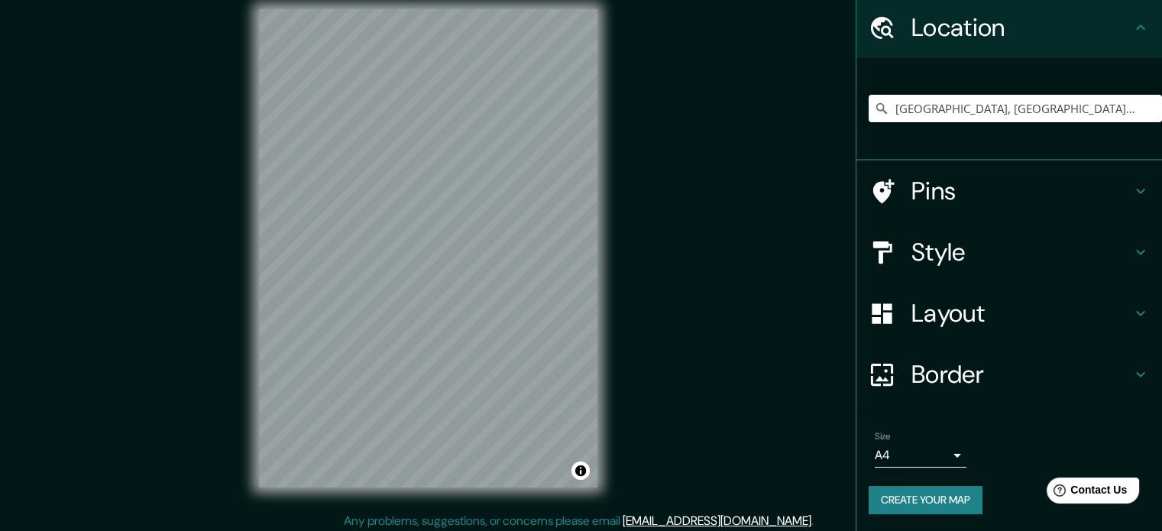
scroll to position [20, 0]
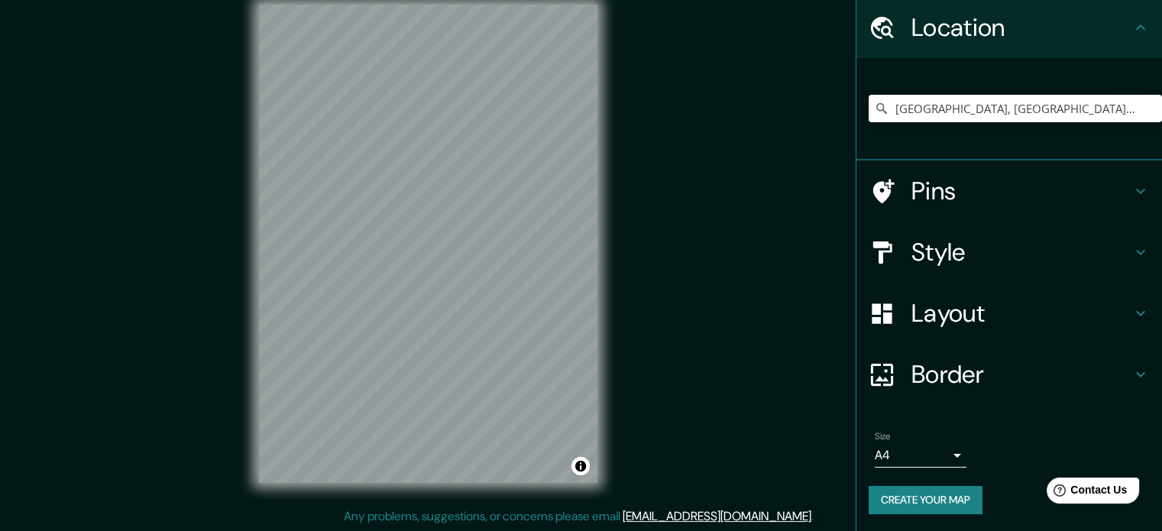
type input "[GEOGRAPHIC_DATA], [GEOGRAPHIC_DATA], [GEOGRAPHIC_DATA]"
click at [915, 494] on button "Create your map" at bounding box center [925, 500] width 114 height 28
click at [928, 498] on button "Create your map" at bounding box center [925, 500] width 114 height 28
click at [938, 254] on h4 "Style" at bounding box center [1021, 252] width 220 height 31
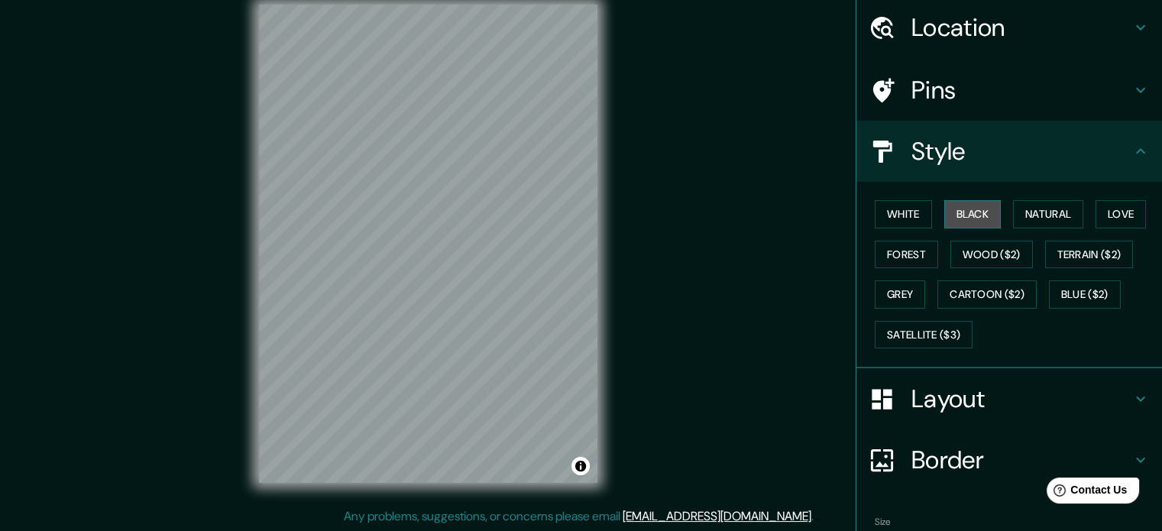
click at [977, 205] on button "Black" at bounding box center [972, 214] width 57 height 28
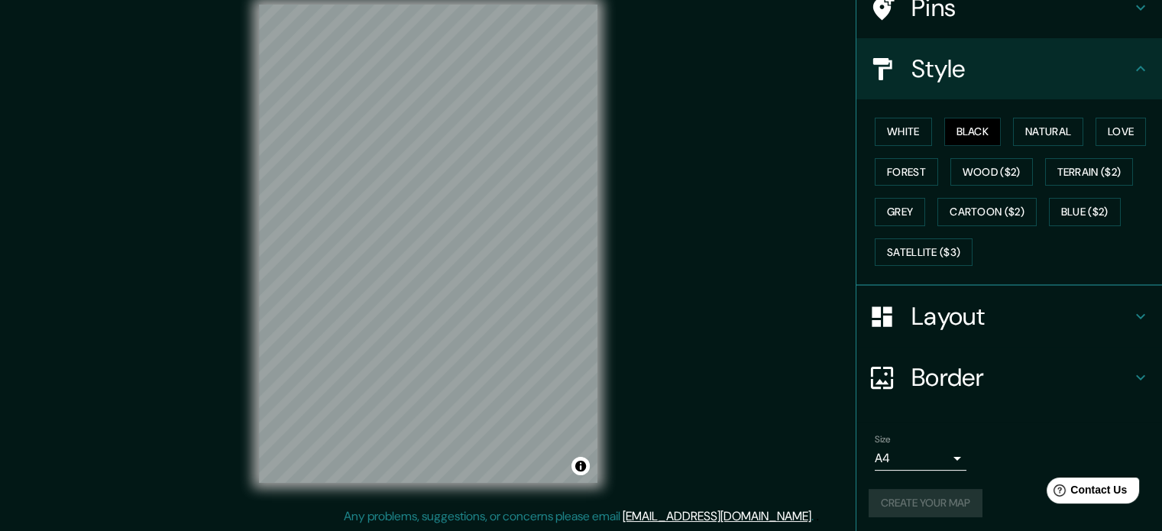
scroll to position [136, 0]
click at [929, 493] on div "Create your map" at bounding box center [1008, 501] width 281 height 28
click at [993, 408] on ul "Location Málaga, provincia de Málaga, España Málaga provincia de Málaga, España…" at bounding box center [1009, 223] width 306 height 621
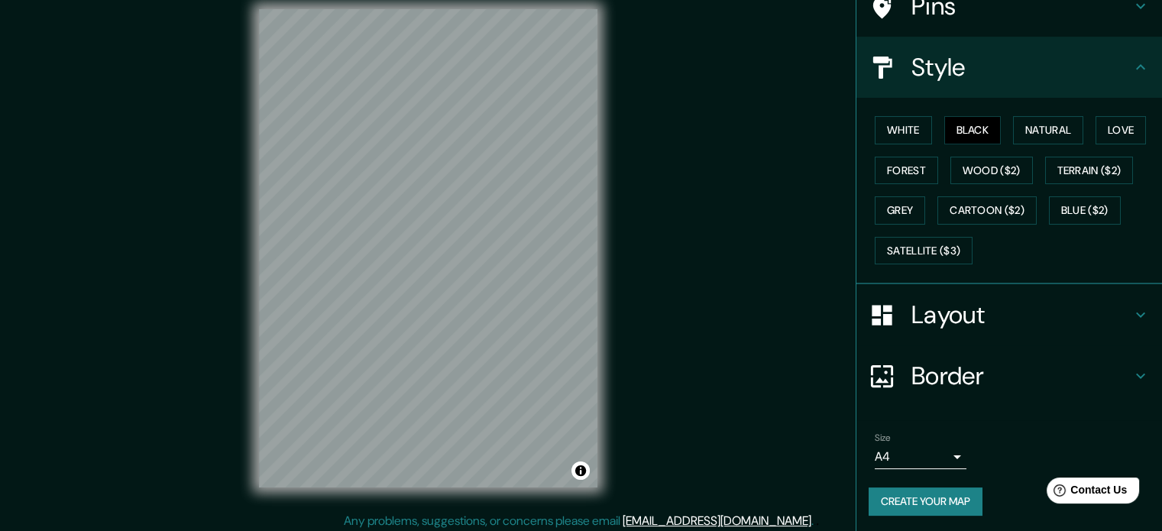
scroll to position [20, 0]
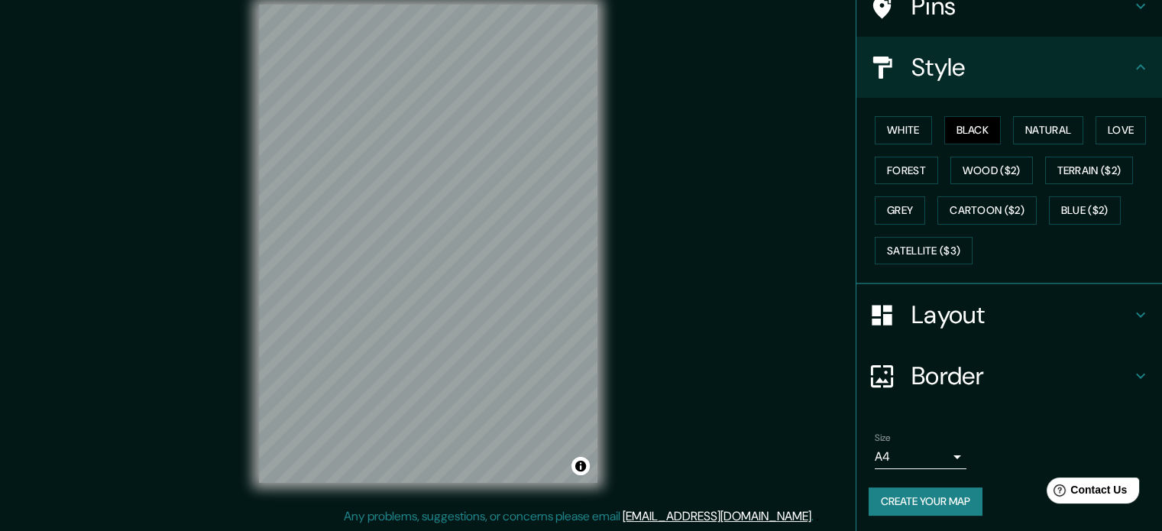
click at [914, 492] on button "Create your map" at bounding box center [925, 501] width 114 height 28
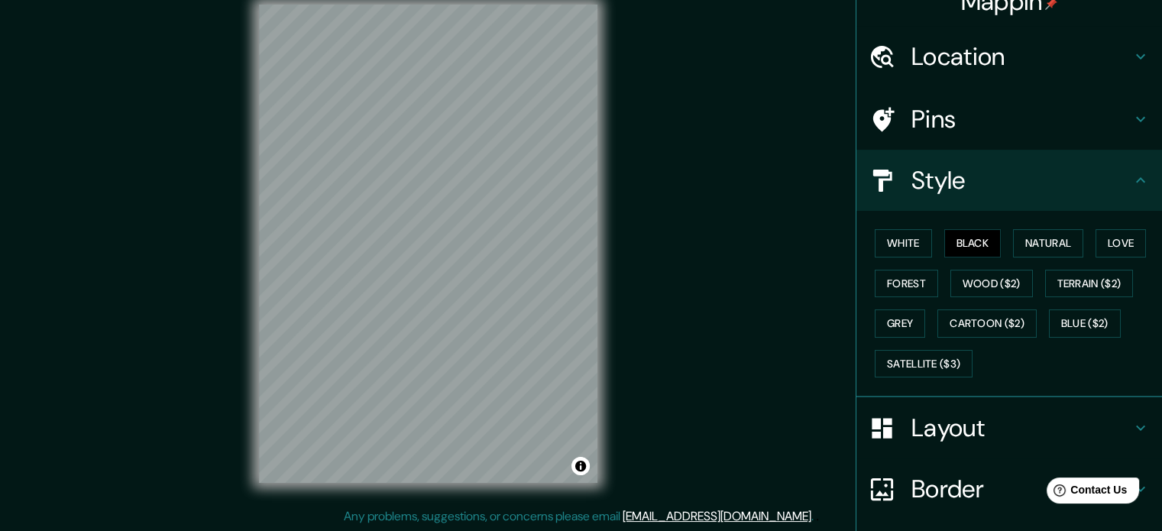
scroll to position [0, 0]
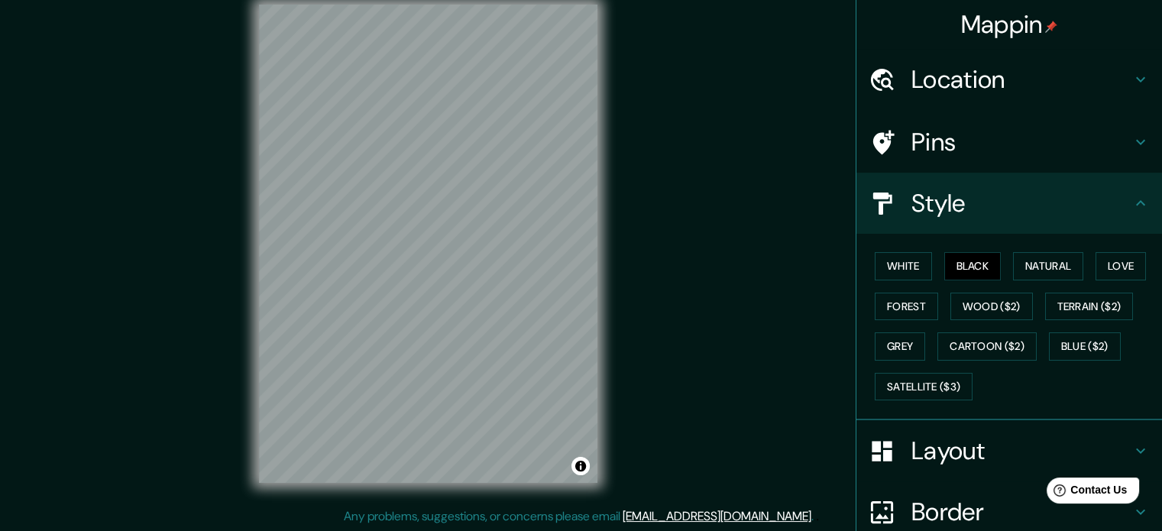
click at [956, 79] on h4 "Location" at bounding box center [1021, 79] width 220 height 31
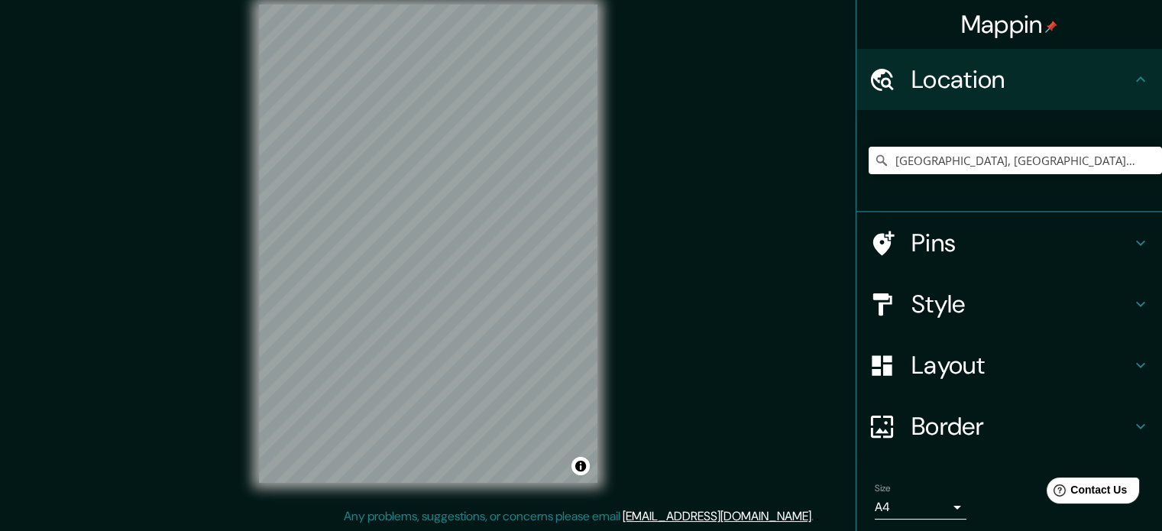
click at [925, 247] on h4 "Pins" at bounding box center [1021, 243] width 220 height 31
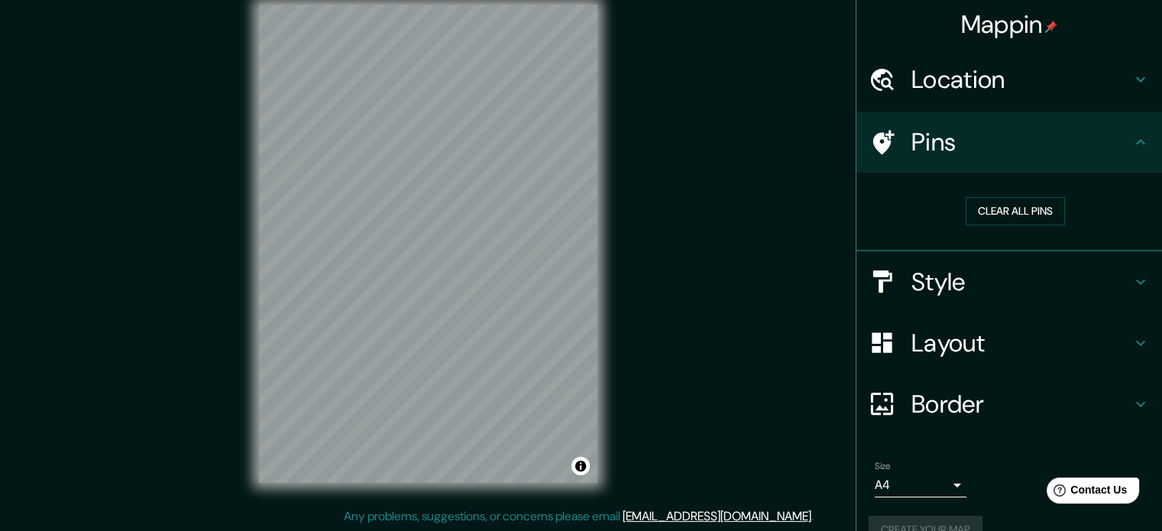
click at [960, 276] on h4 "Style" at bounding box center [1021, 282] width 220 height 31
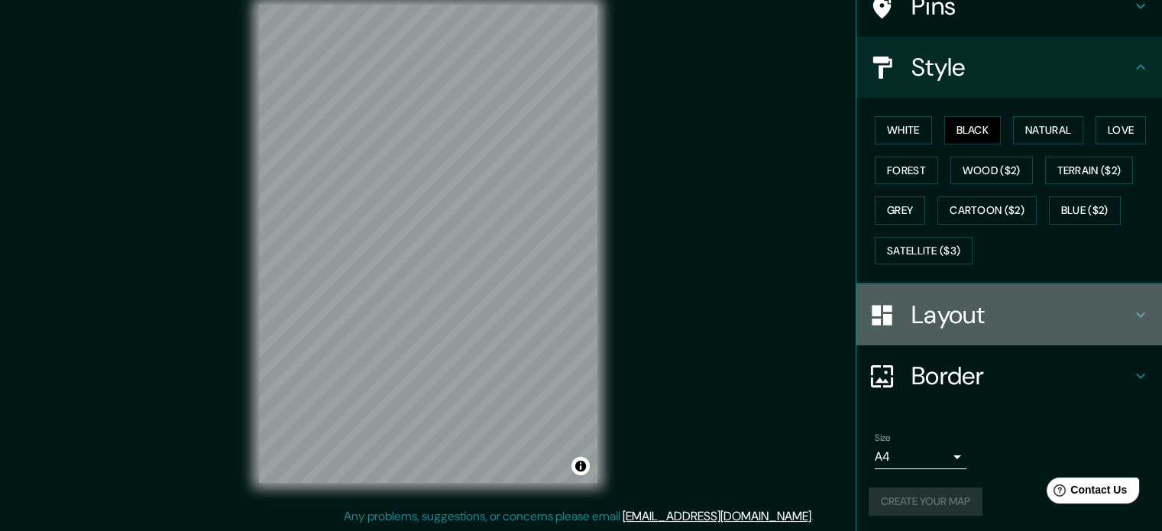
click at [955, 312] on h4 "Layout" at bounding box center [1021, 314] width 220 height 31
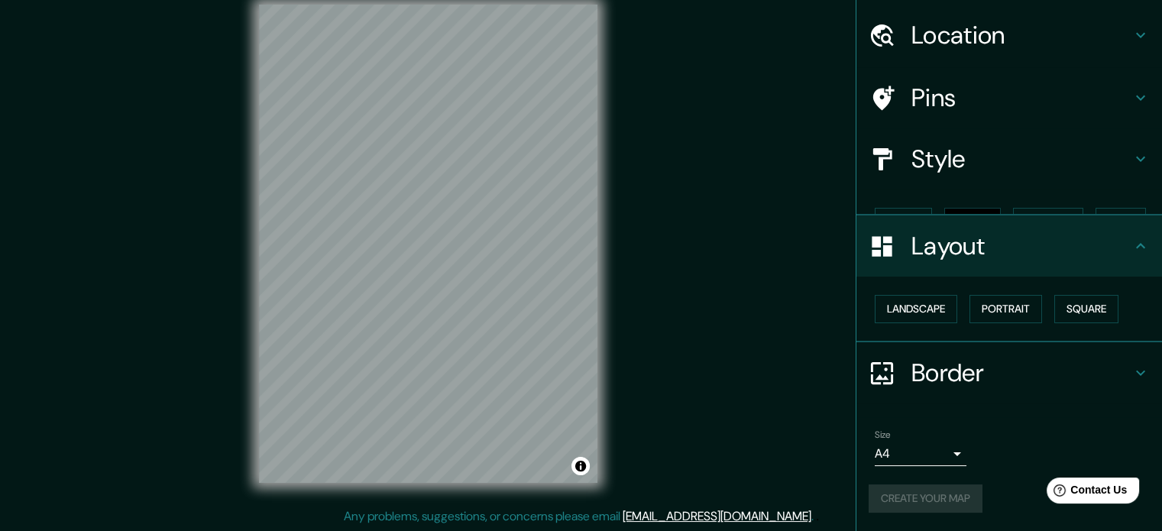
scroll to position [17, 0]
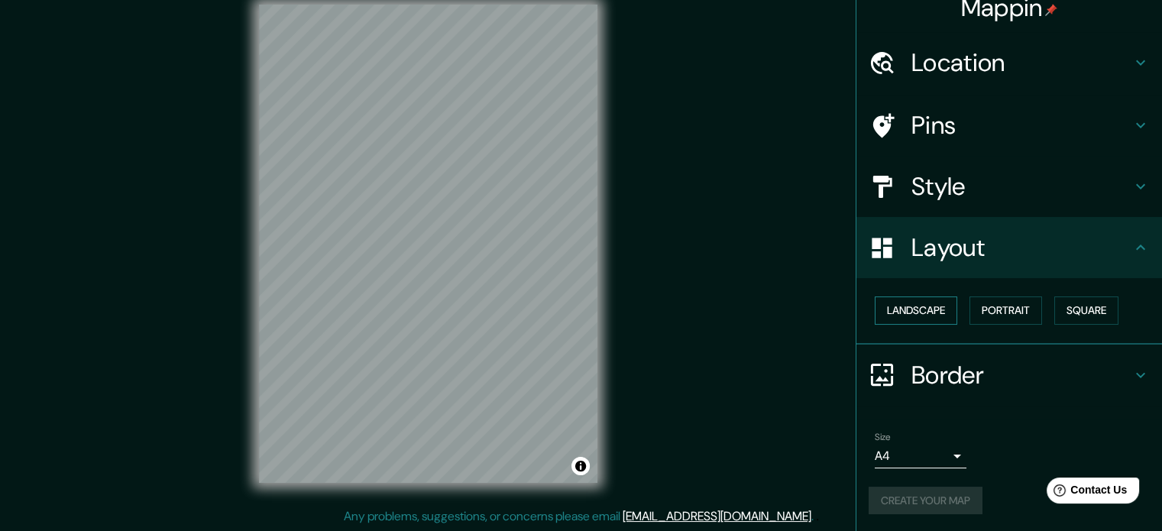
click at [934, 312] on button "Landscape" at bounding box center [916, 310] width 82 height 28
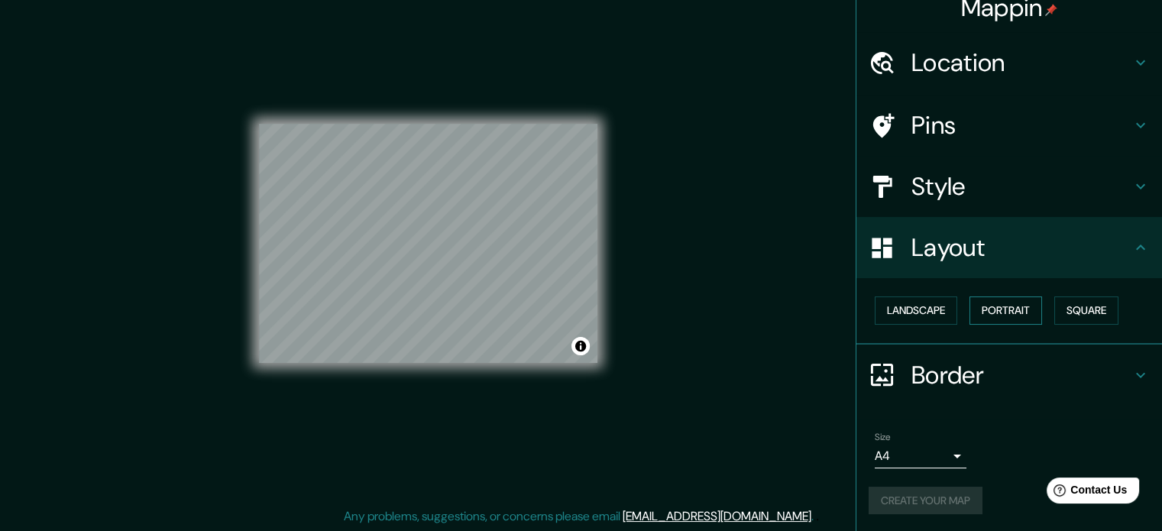
click at [979, 311] on button "Portrait" at bounding box center [1005, 310] width 73 height 28
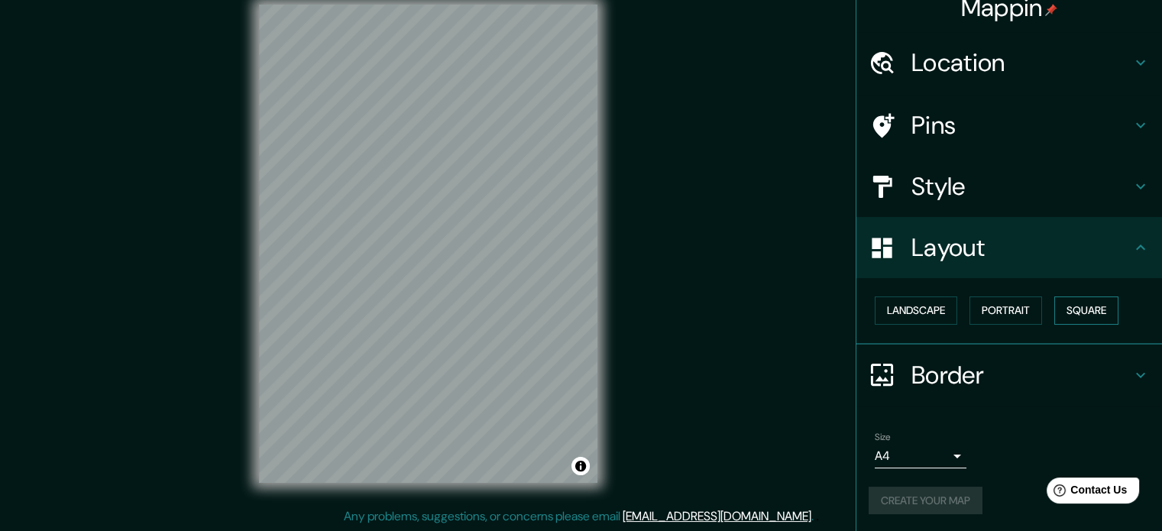
click at [1066, 306] on button "Square" at bounding box center [1086, 310] width 64 height 28
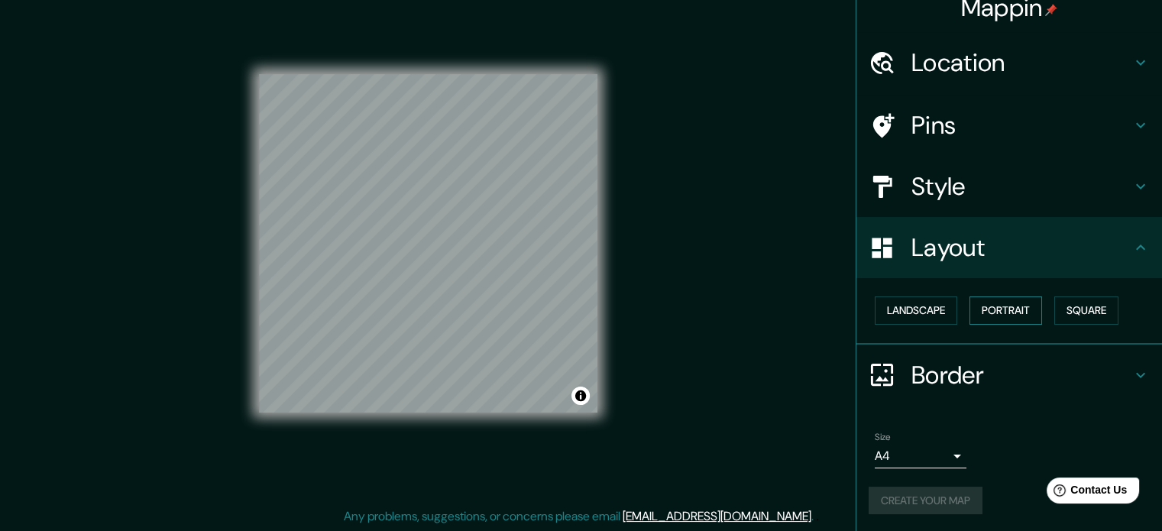
click at [1020, 315] on button "Portrait" at bounding box center [1005, 310] width 73 height 28
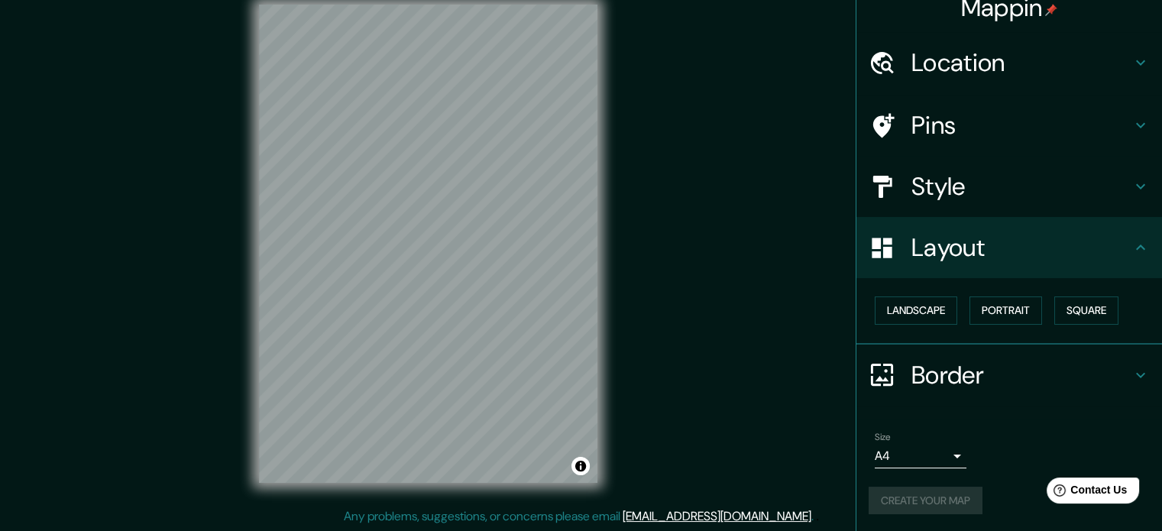
click at [923, 363] on h4 "Border" at bounding box center [1021, 375] width 220 height 31
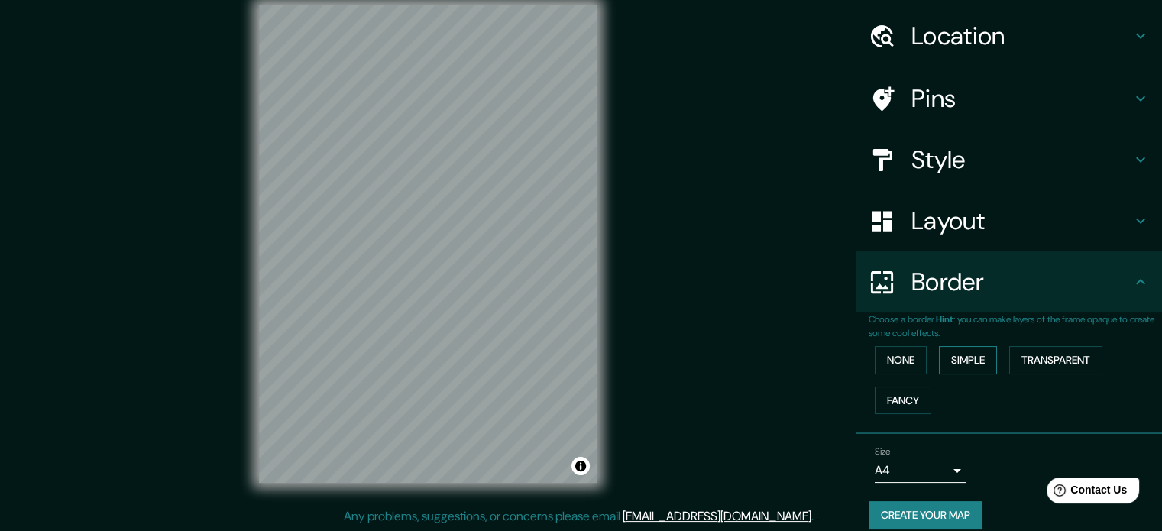
scroll to position [58, 0]
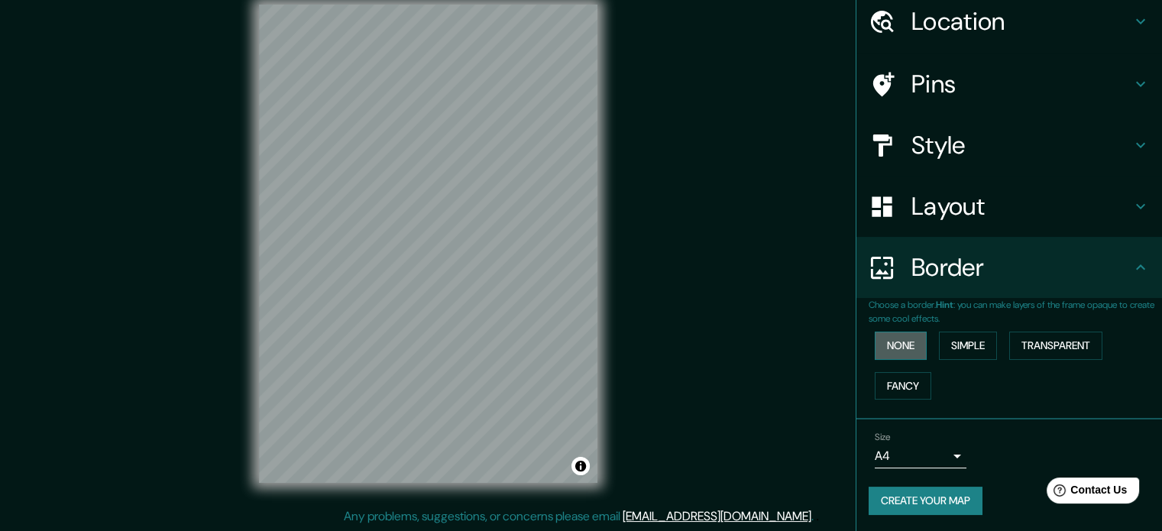
click at [901, 344] on button "None" at bounding box center [901, 345] width 52 height 28
click at [916, 500] on button "Create your map" at bounding box center [925, 501] width 114 height 28
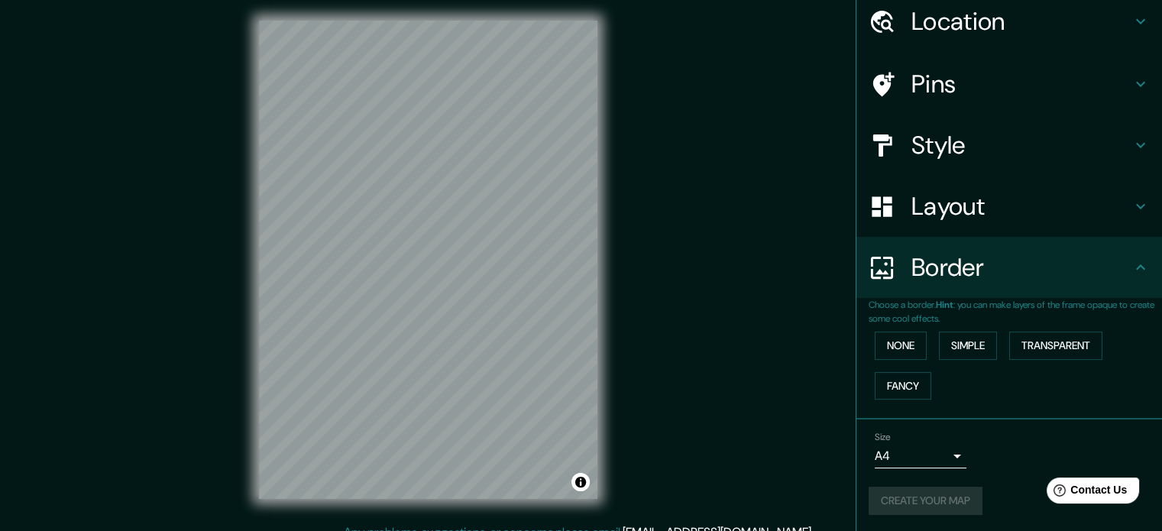
scroll to position [0, 0]
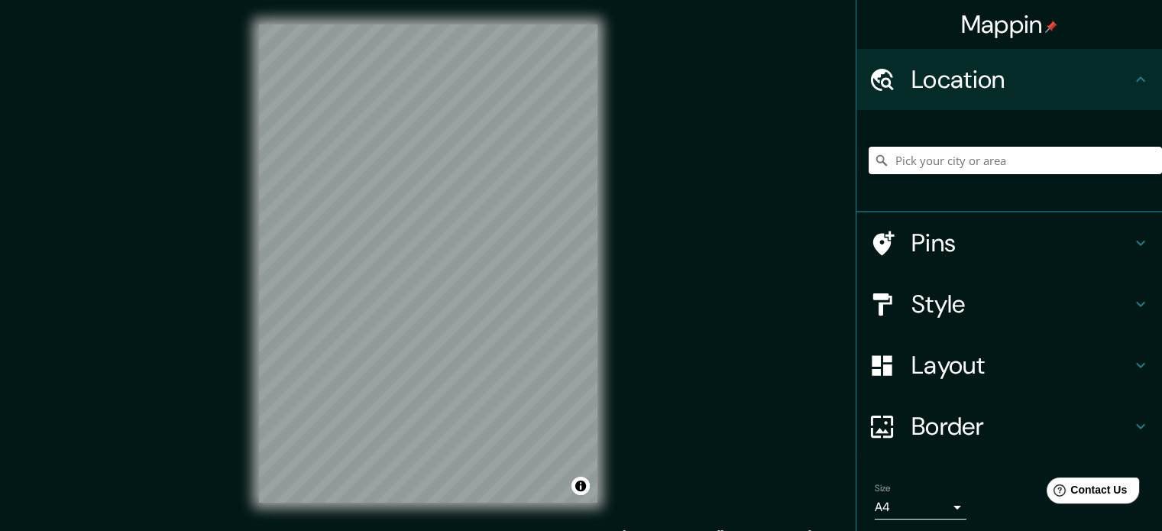
click at [935, 160] on input "Pick your city or area" at bounding box center [1014, 160] width 293 height 27
type input "[GEOGRAPHIC_DATA], [GEOGRAPHIC_DATA], [GEOGRAPHIC_DATA]"
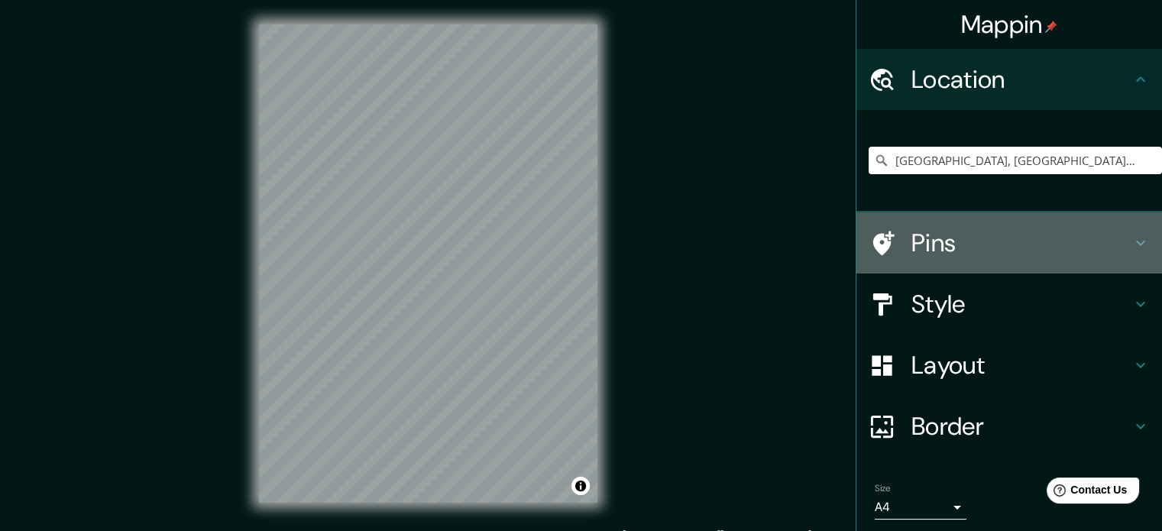
click at [941, 234] on h4 "Pins" at bounding box center [1021, 243] width 220 height 31
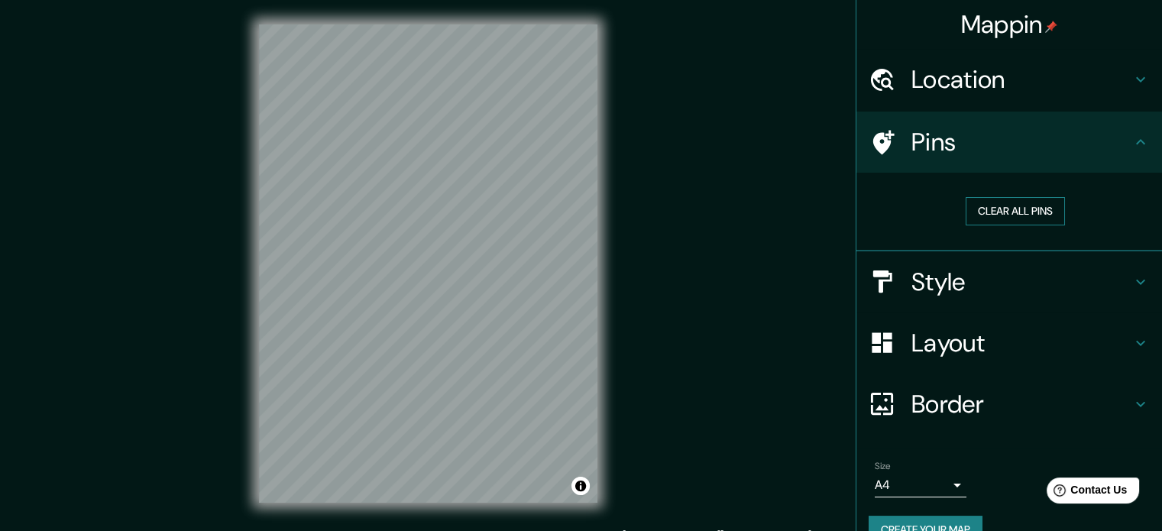
click at [987, 214] on button "Clear all pins" at bounding box center [1014, 211] width 99 height 28
click at [961, 293] on h4 "Style" at bounding box center [1021, 282] width 220 height 31
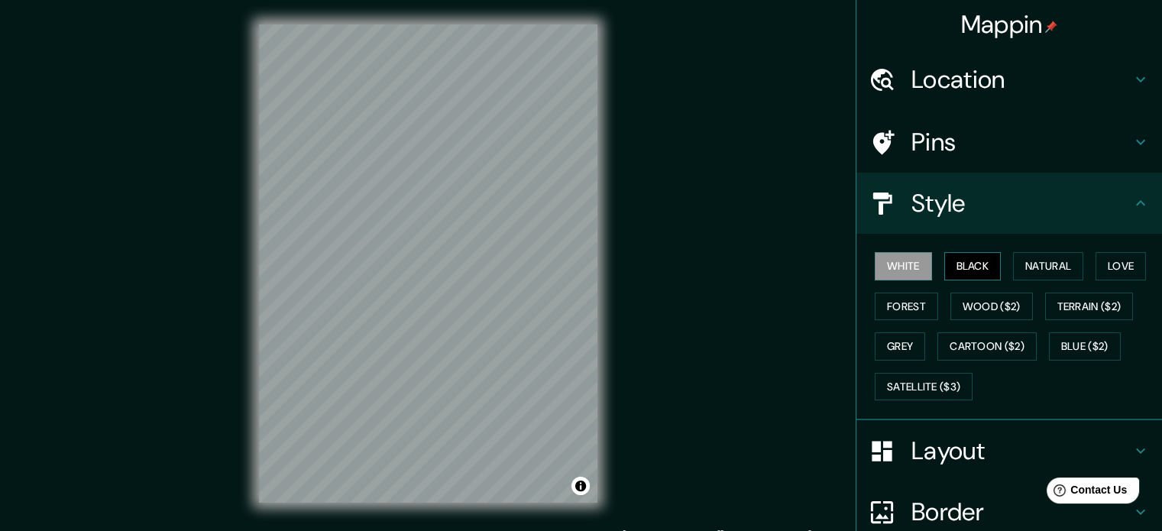
click at [972, 262] on button "Black" at bounding box center [972, 266] width 57 height 28
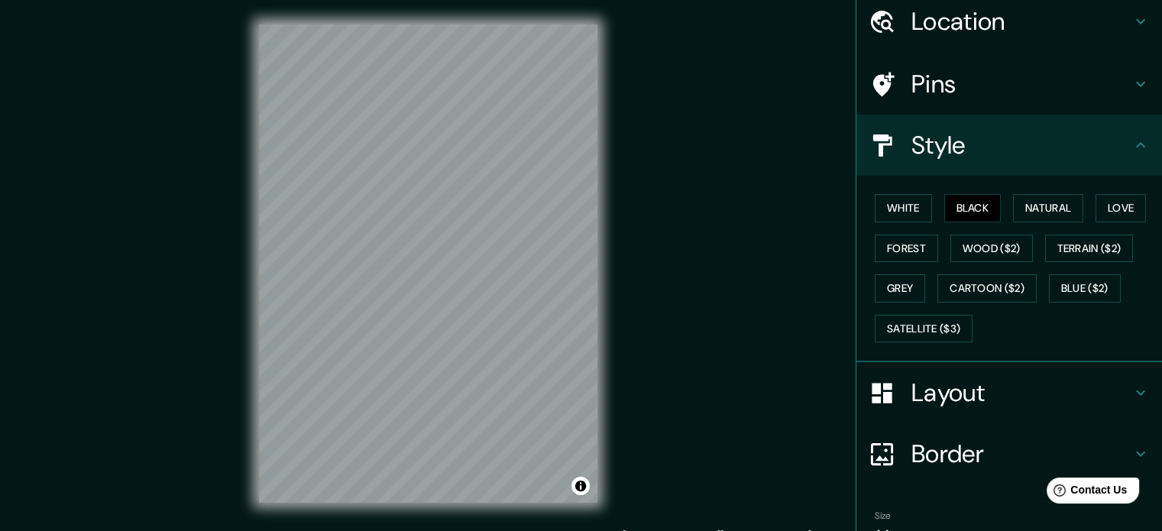
scroll to position [136, 0]
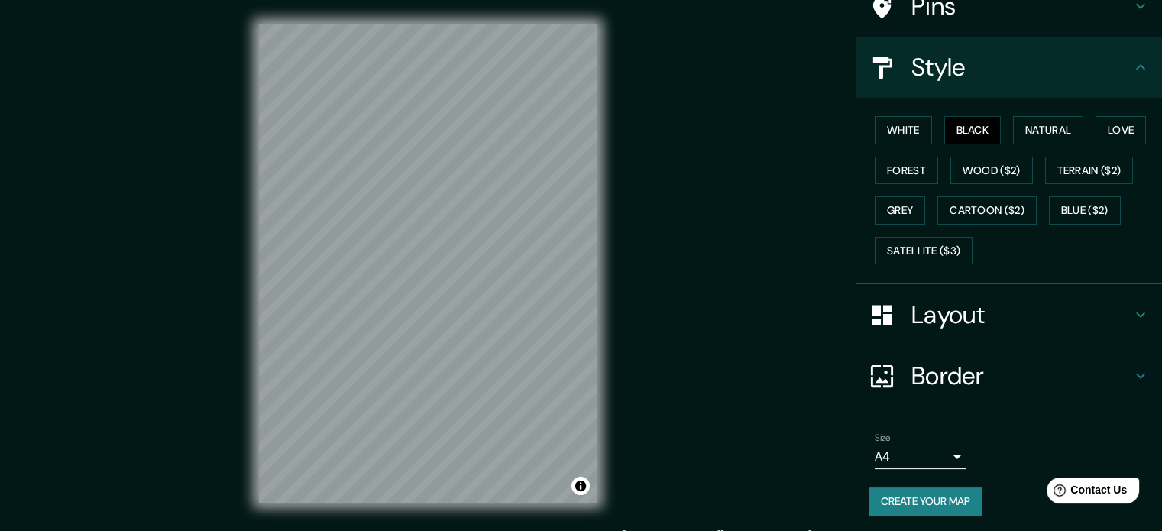
click at [915, 501] on button "Create your map" at bounding box center [925, 501] width 114 height 28
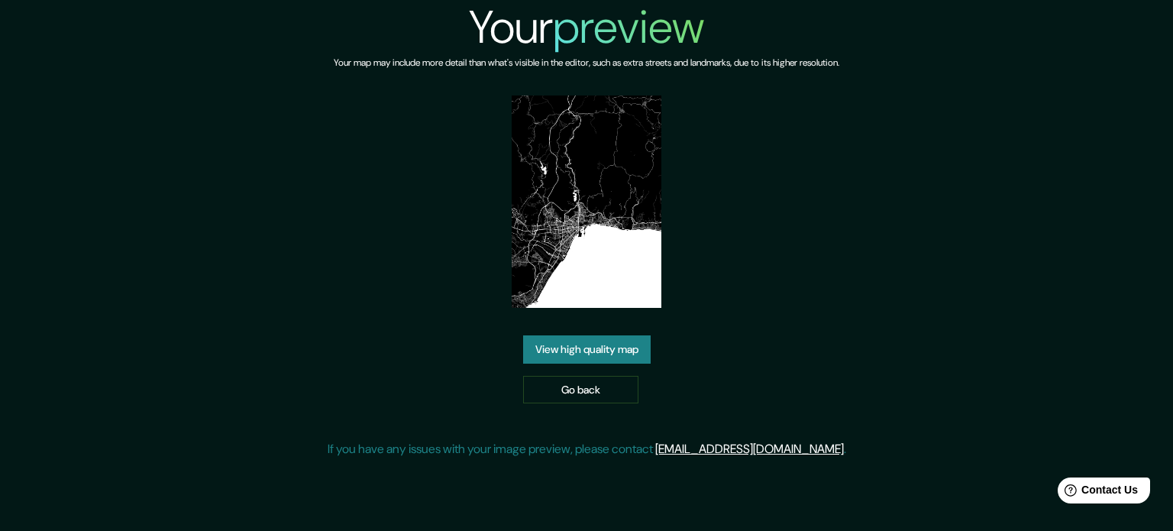
click at [597, 348] on link "View high quality map" at bounding box center [587, 349] width 128 height 28
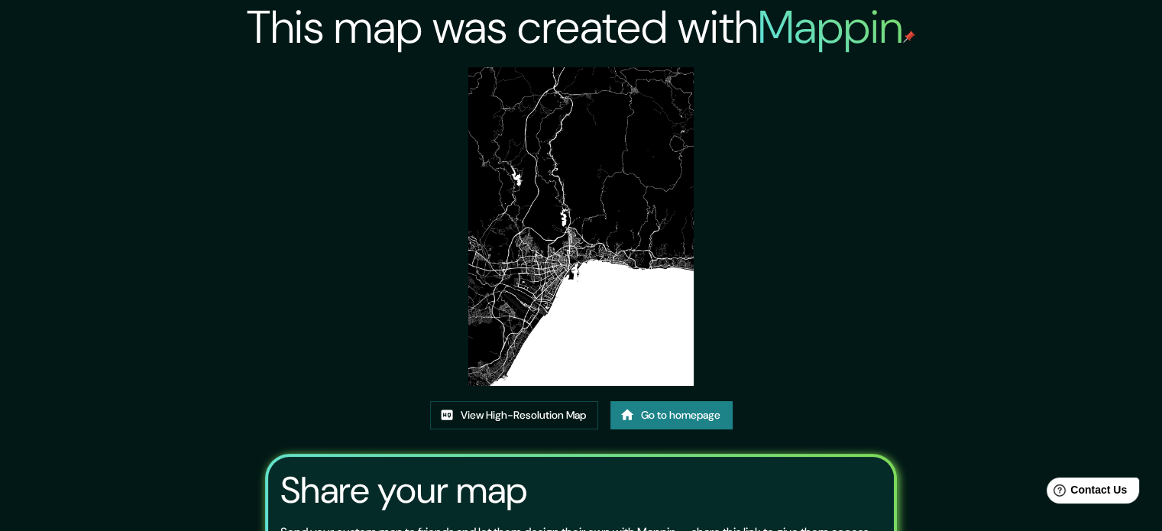
click at [608, 257] on img at bounding box center [580, 226] width 225 height 319
click at [677, 419] on link "Go to homepage" at bounding box center [671, 415] width 122 height 28
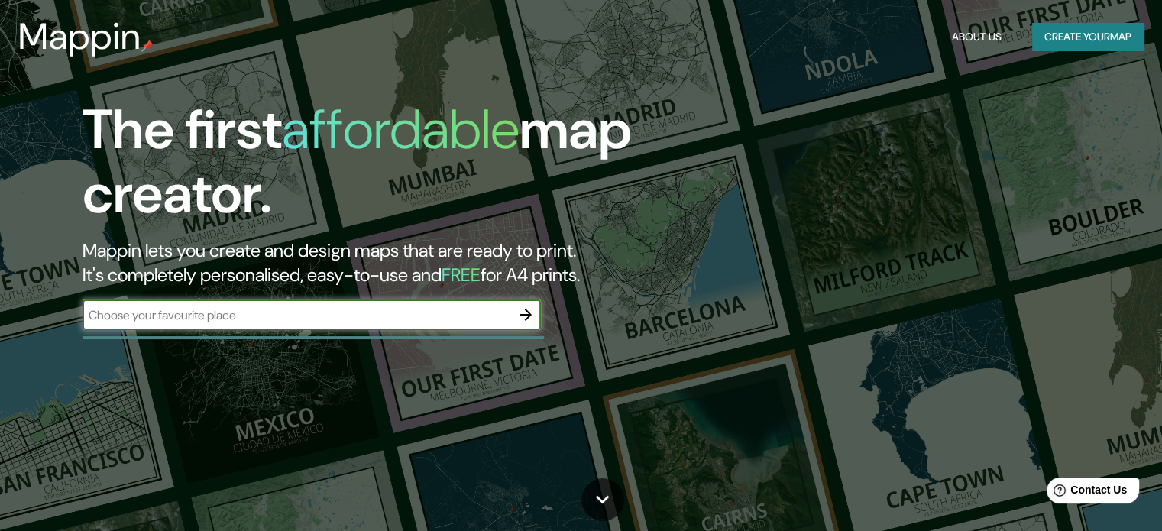
click at [1036, 47] on button "Create your map" at bounding box center [1088, 37] width 112 height 28
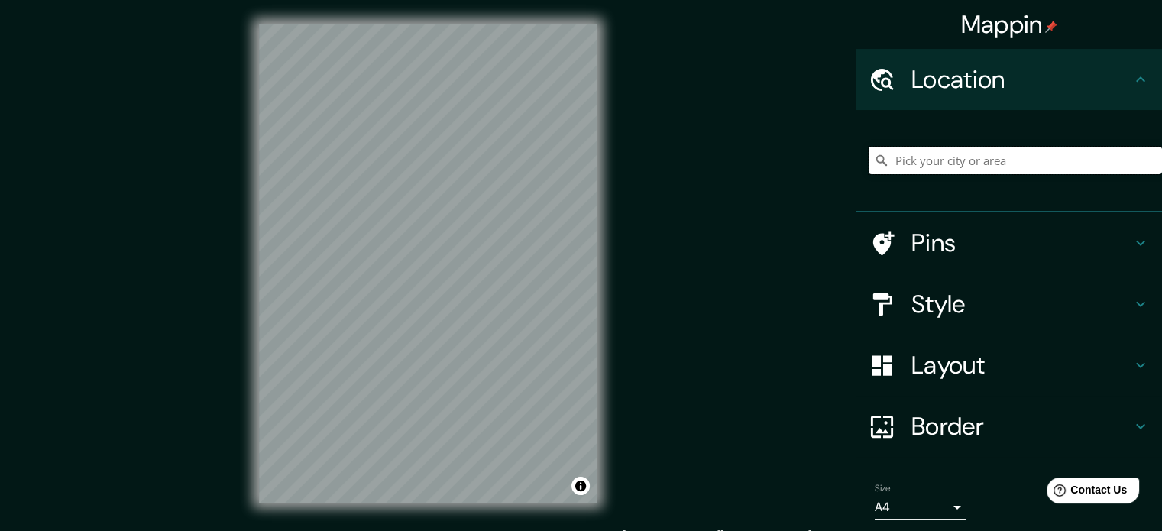
click at [958, 171] on input "Pick your city or area" at bounding box center [1014, 160] width 293 height 27
type input "Málaga, provincia de Málaga, España"
click at [925, 249] on h4 "Pins" at bounding box center [1021, 243] width 220 height 31
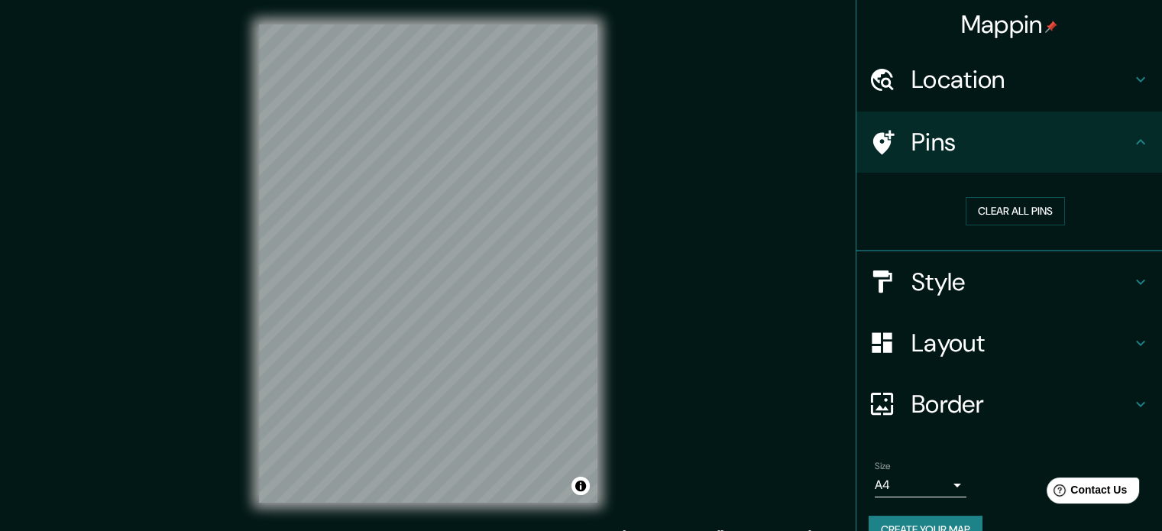
click at [946, 287] on h4 "Style" at bounding box center [1021, 282] width 220 height 31
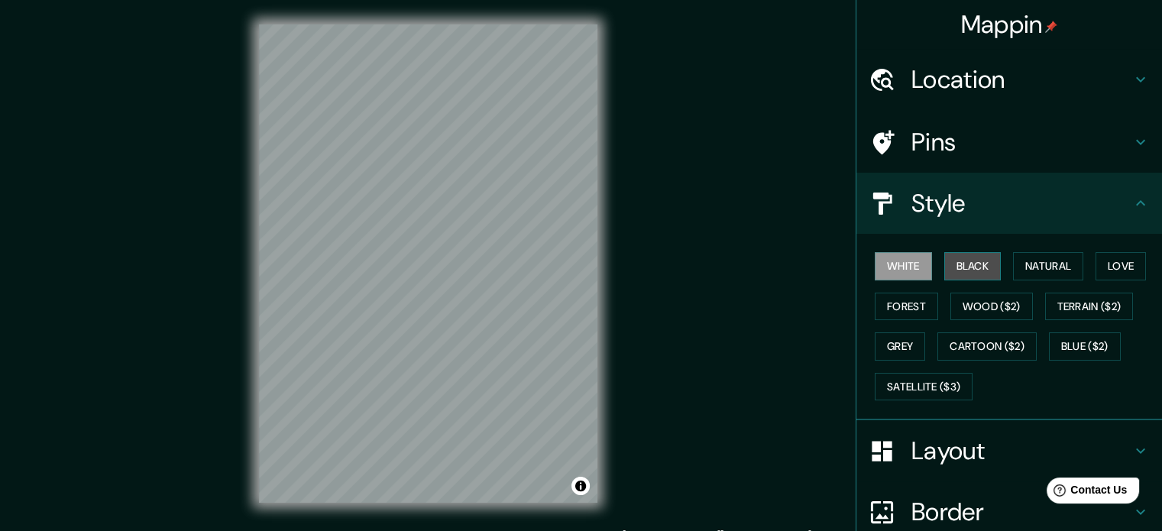
click at [965, 265] on button "Black" at bounding box center [972, 266] width 57 height 28
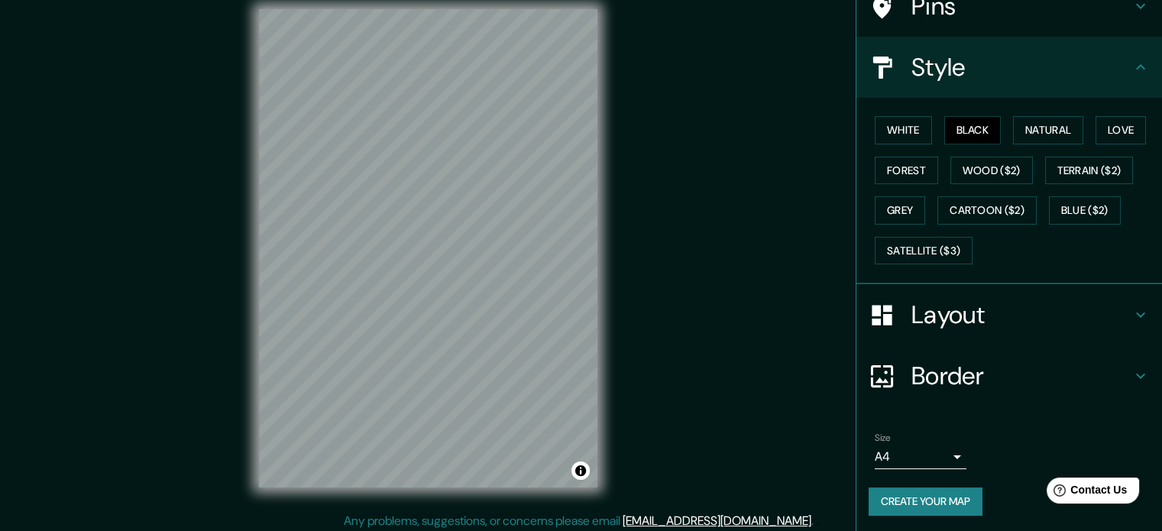
scroll to position [20, 0]
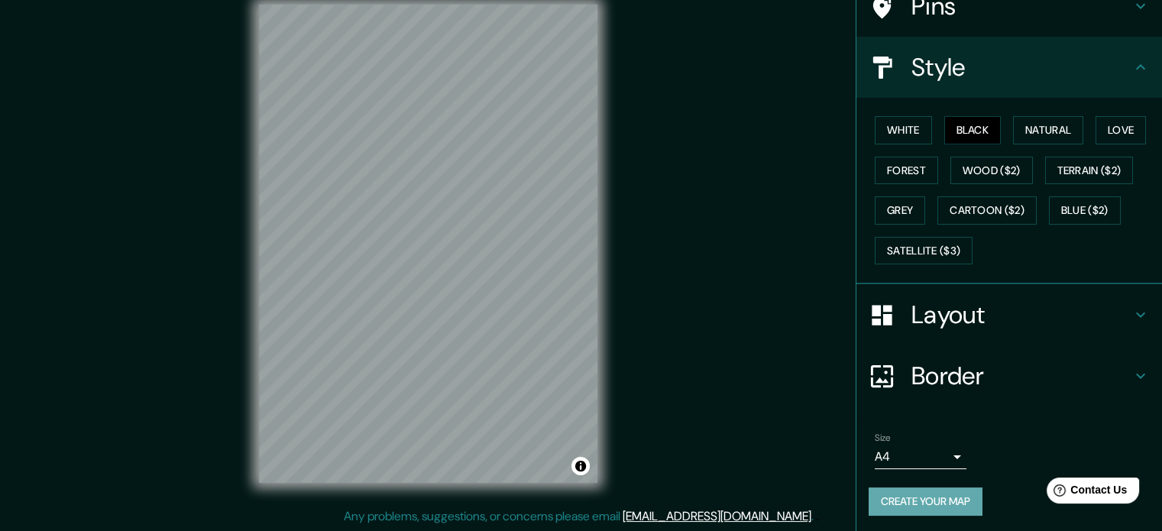
click at [929, 487] on button "Create your map" at bounding box center [925, 501] width 114 height 28
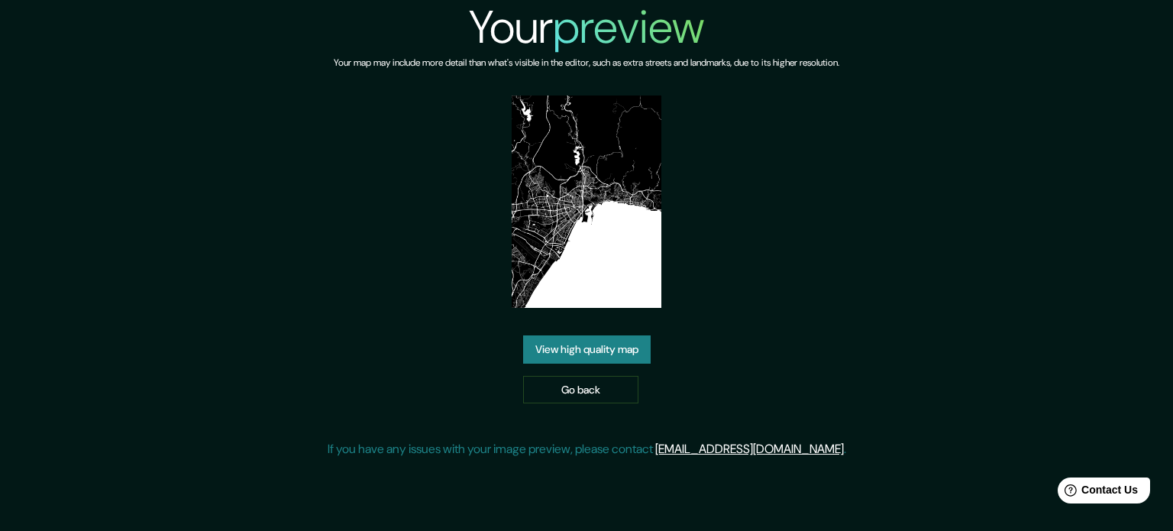
click at [544, 236] on img at bounding box center [587, 201] width 150 height 212
click at [562, 244] on img at bounding box center [587, 201] width 150 height 212
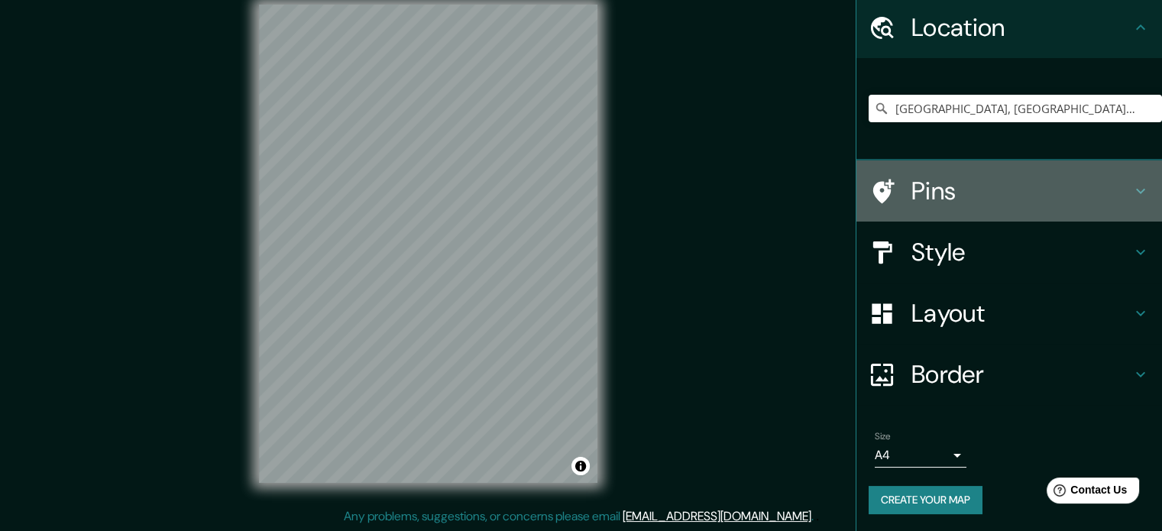
click at [941, 196] on h4 "Pins" at bounding box center [1021, 191] width 220 height 31
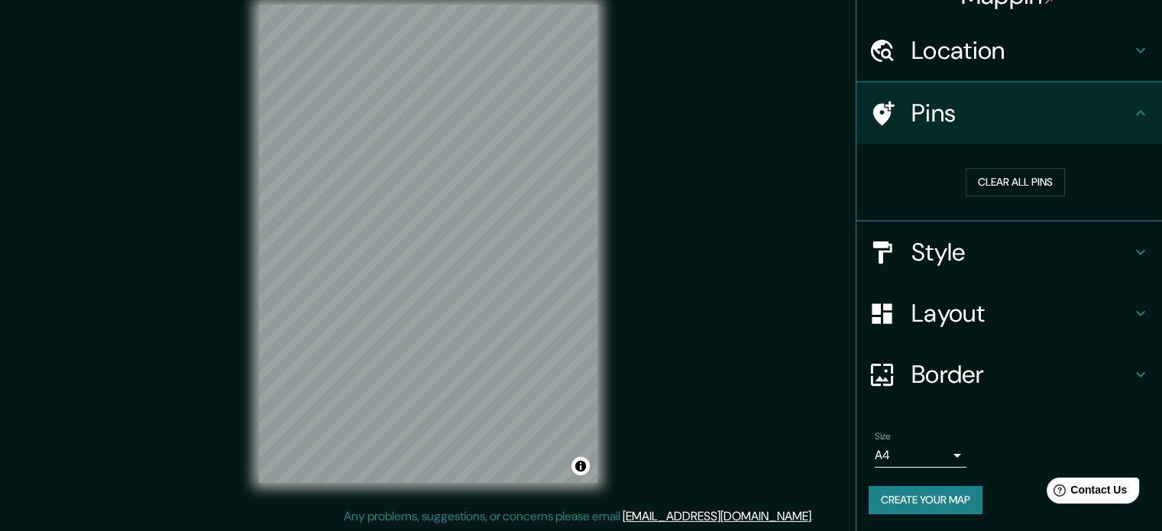
scroll to position [29, 0]
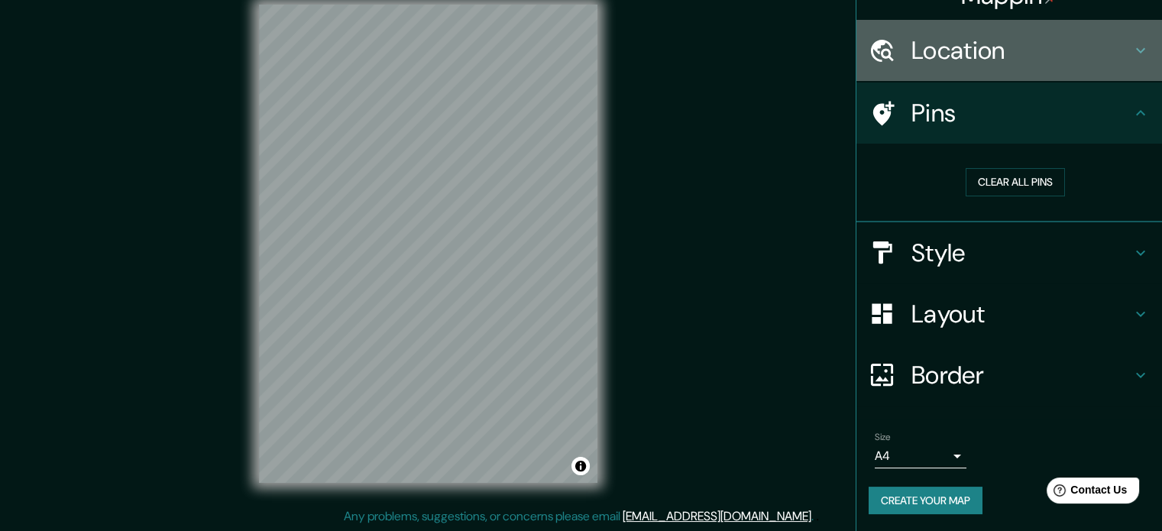
click at [986, 70] on div "Location" at bounding box center [1009, 50] width 306 height 61
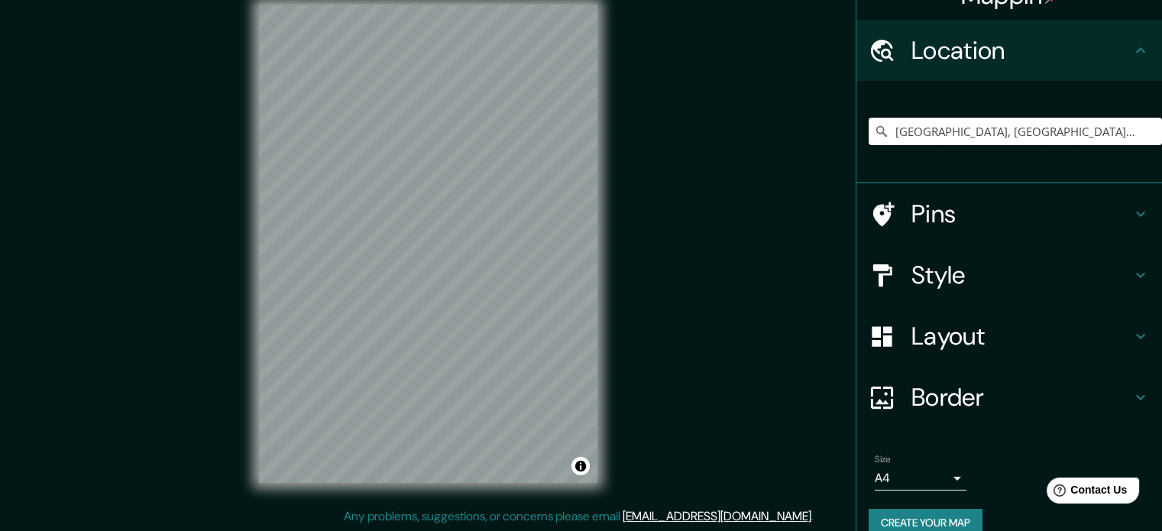
click at [1099, 131] on input "[GEOGRAPHIC_DATA], [GEOGRAPHIC_DATA], [GEOGRAPHIC_DATA]" at bounding box center [1014, 131] width 293 height 27
click at [911, 218] on h4 "Pins" at bounding box center [1021, 214] width 220 height 31
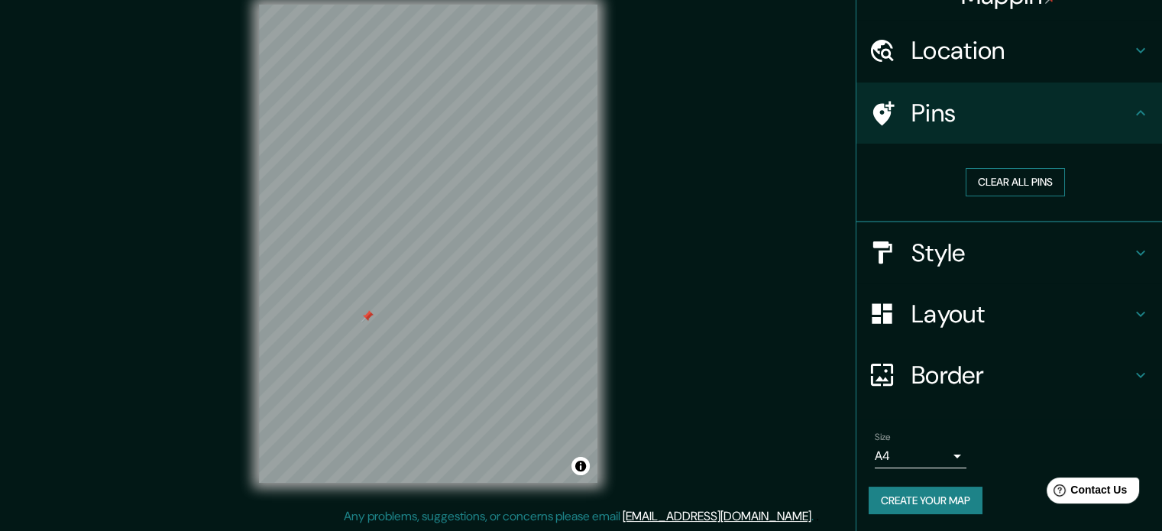
click at [981, 186] on button "Clear all pins" at bounding box center [1014, 182] width 99 height 28
click at [969, 100] on h4 "Pins" at bounding box center [1021, 113] width 220 height 31
click at [986, 61] on h4 "Location" at bounding box center [1021, 50] width 220 height 31
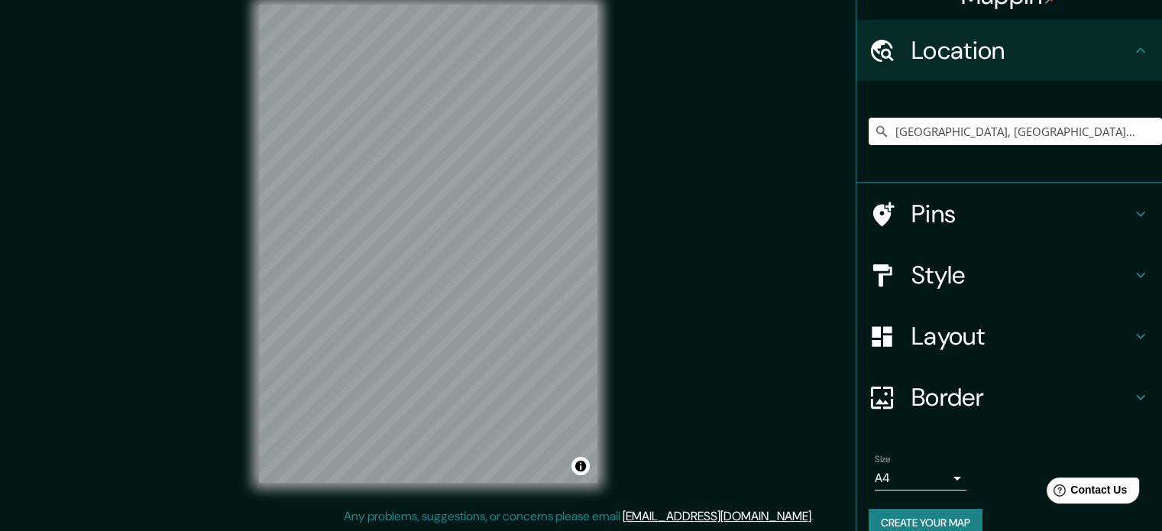
drag, startPoint x: 1094, startPoint y: 134, endPoint x: 898, endPoint y: 139, distance: 195.6
click at [898, 139] on input "[GEOGRAPHIC_DATA], [GEOGRAPHIC_DATA], [GEOGRAPHIC_DATA]" at bounding box center [1014, 131] width 293 height 27
type input "M"
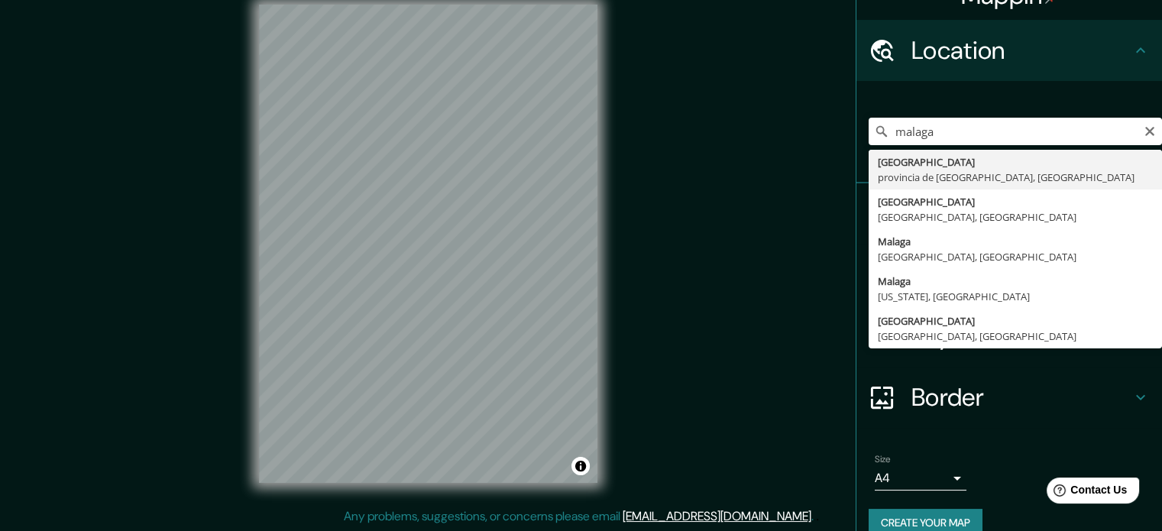
type input "[GEOGRAPHIC_DATA], [GEOGRAPHIC_DATA], [GEOGRAPHIC_DATA]"
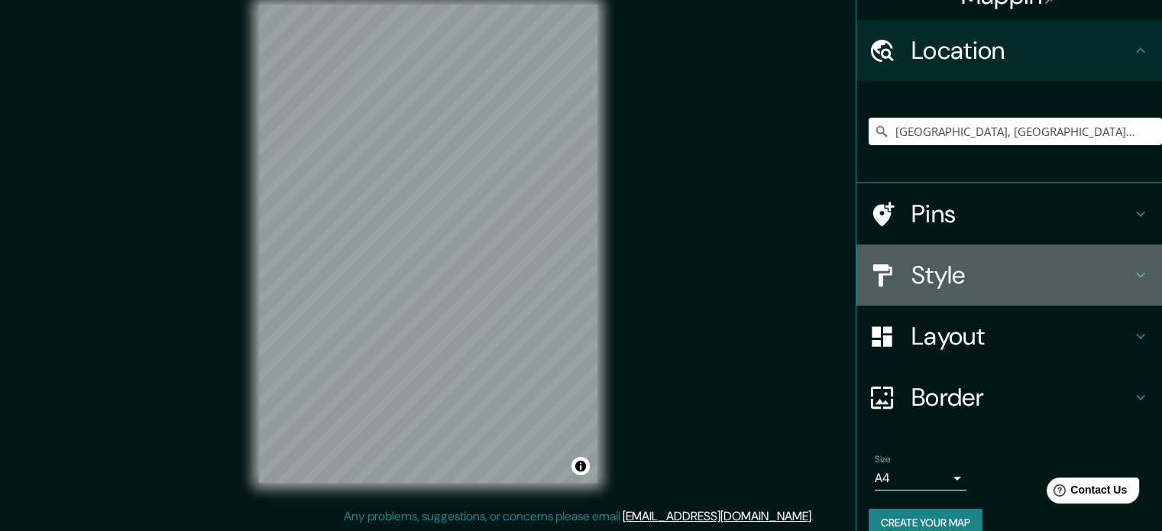
click at [941, 256] on div "Style" at bounding box center [1009, 274] width 306 height 61
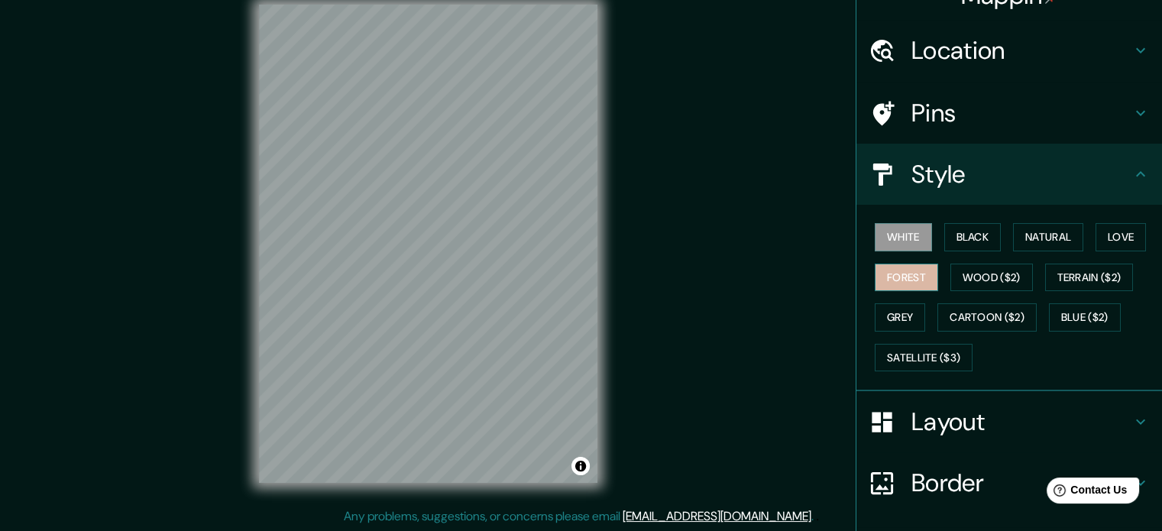
click at [888, 274] on button "Forest" at bounding box center [906, 278] width 63 height 28
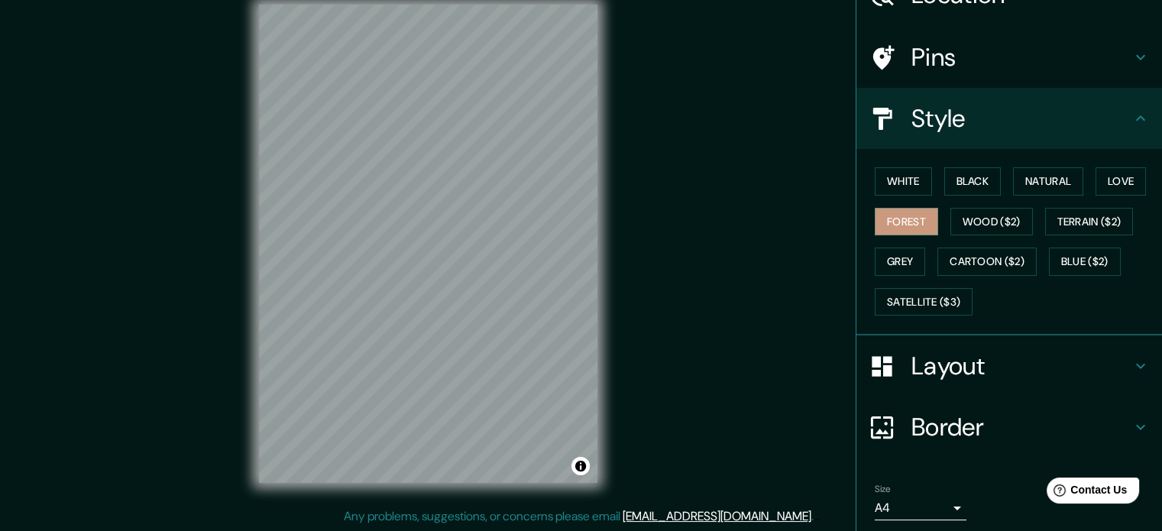
scroll to position [136, 0]
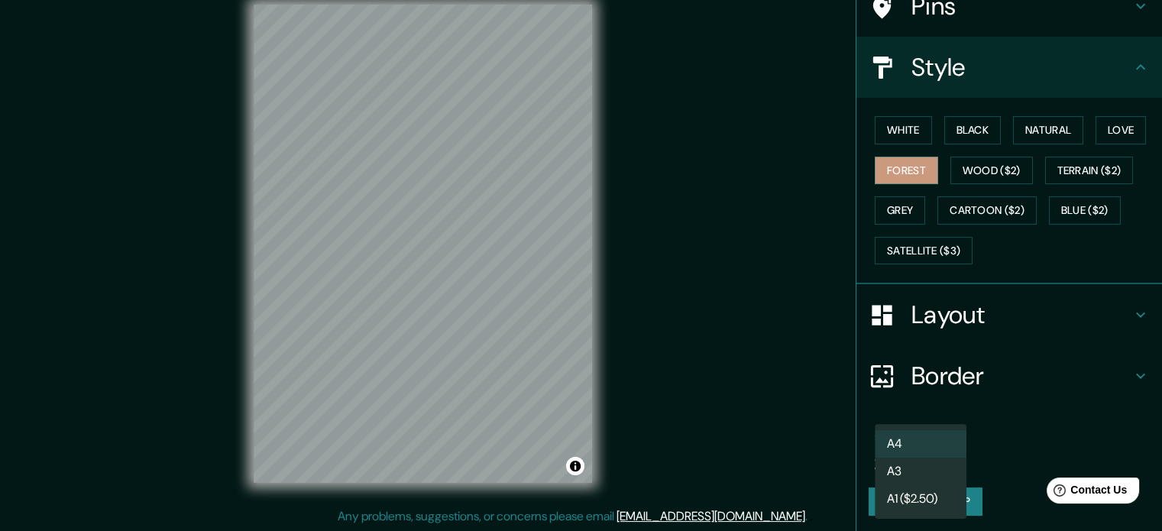
click at [904, 443] on body "Mappin Location Málaga, provincia de Málaga, España Pins Style White Black Natu…" at bounding box center [581, 245] width 1162 height 531
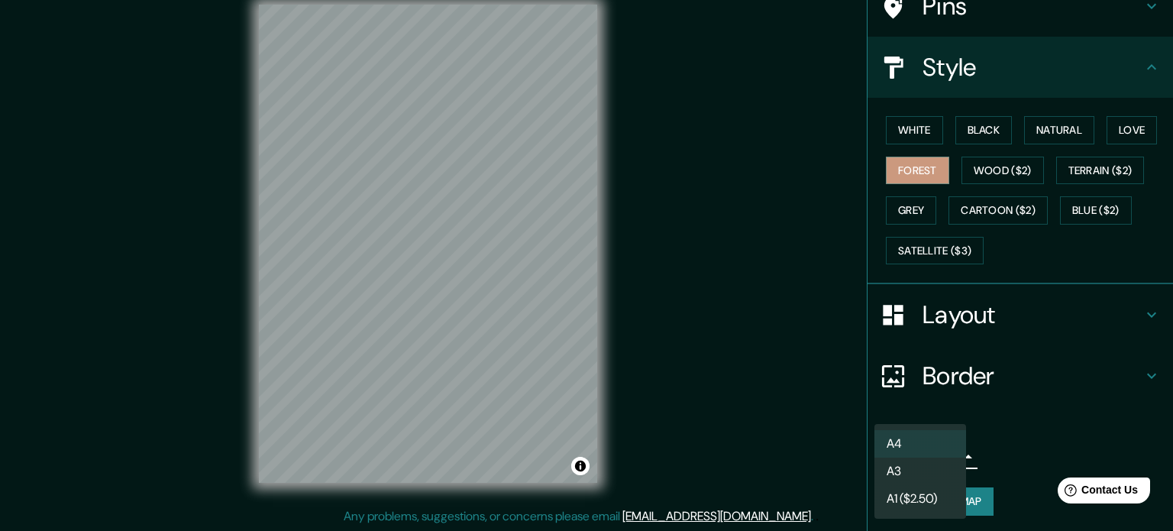
click at [901, 467] on li "A3" at bounding box center [921, 471] width 92 height 27
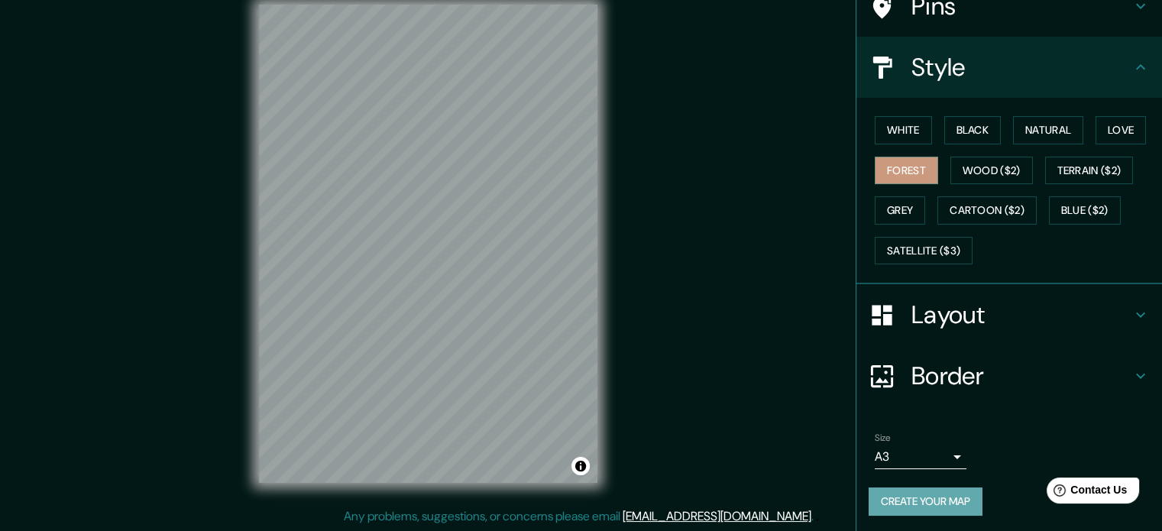
click at [901, 500] on button "Create your map" at bounding box center [925, 501] width 114 height 28
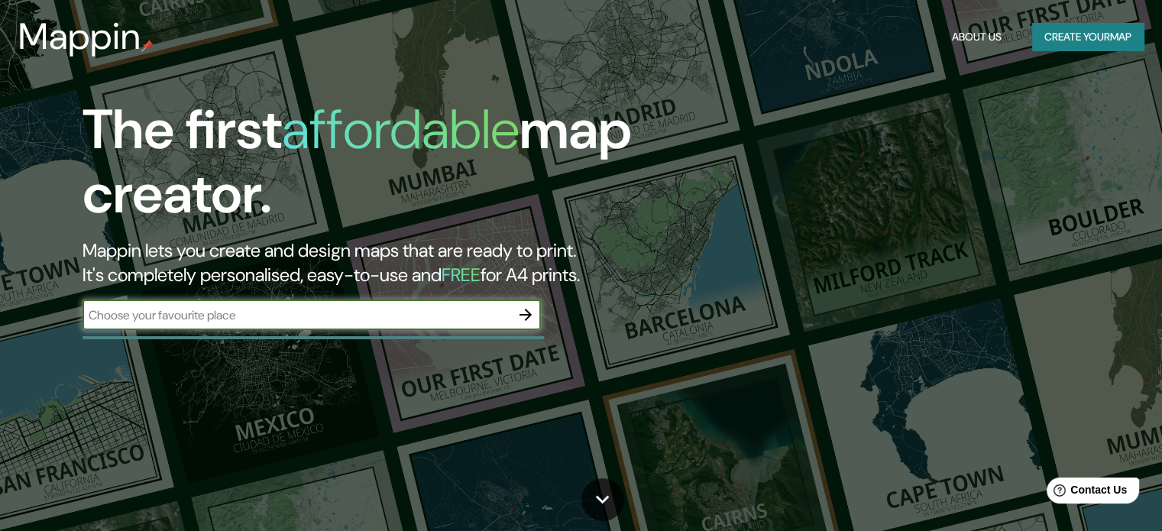
click at [454, 311] on input "text" at bounding box center [296, 315] width 428 height 18
click at [529, 320] on icon "button" at bounding box center [525, 315] width 18 height 18
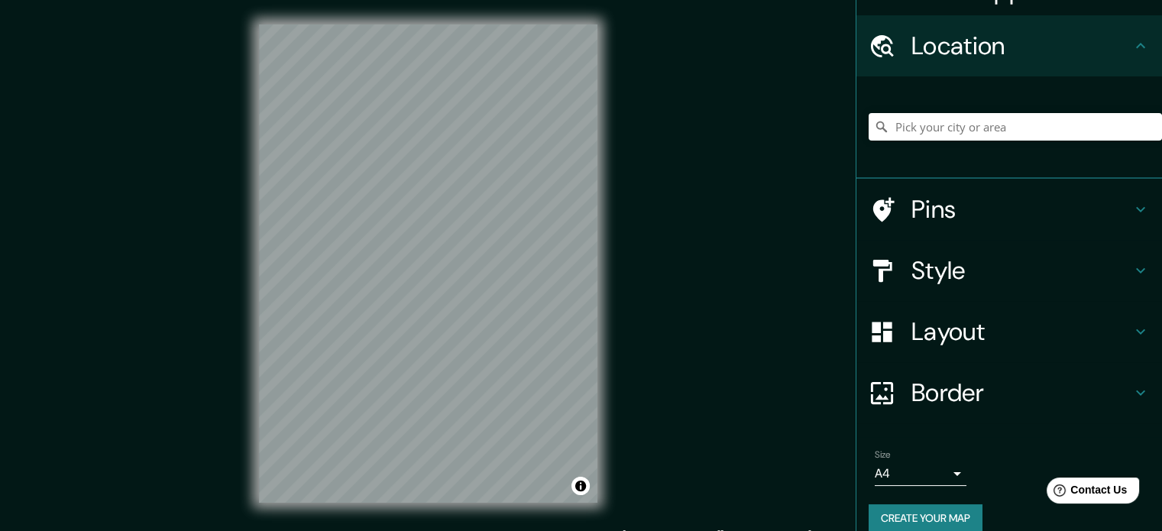
scroll to position [52, 0]
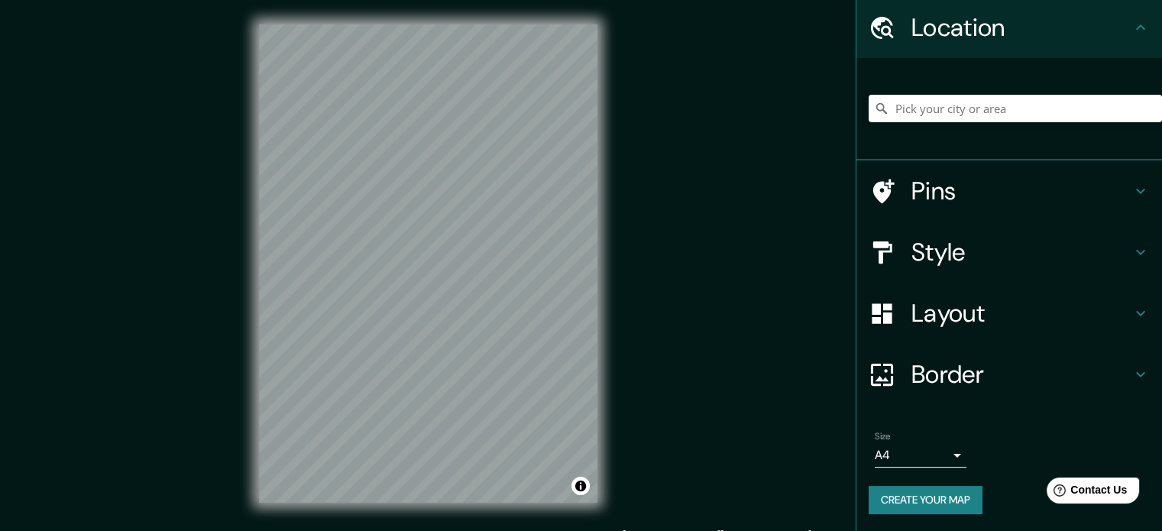
click at [942, 201] on h4 "Pins" at bounding box center [1021, 191] width 220 height 31
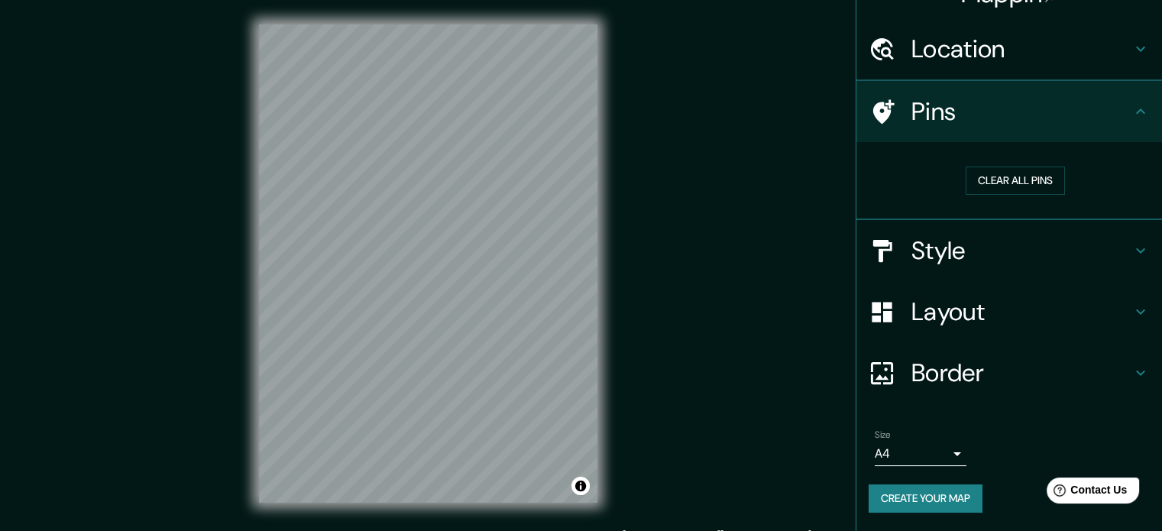
scroll to position [29, 0]
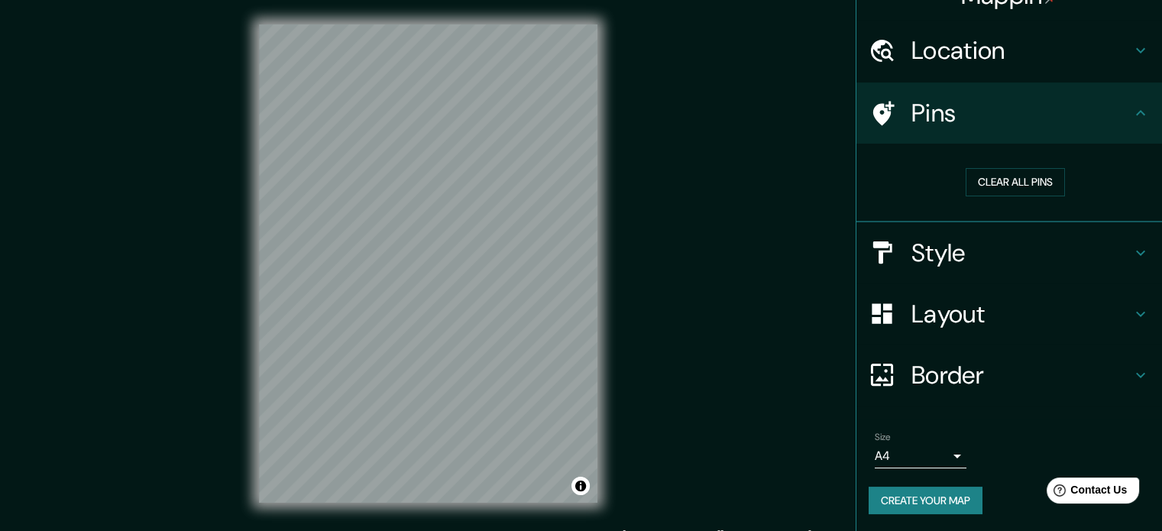
click at [946, 55] on h4 "Location" at bounding box center [1021, 50] width 220 height 31
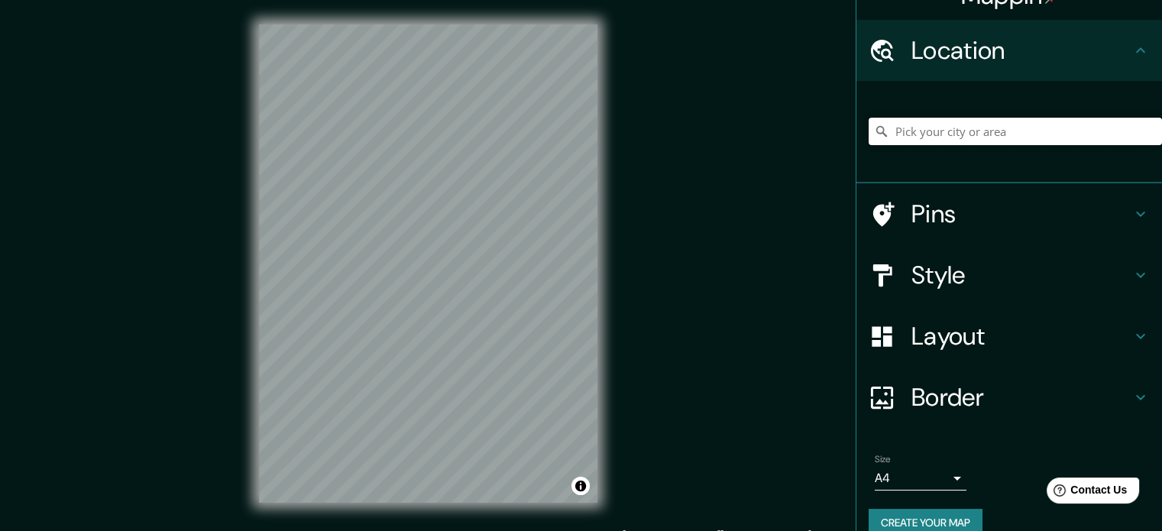
click at [943, 121] on input "Pick your city or area" at bounding box center [1014, 131] width 293 height 27
type input "[GEOGRAPHIC_DATA], [GEOGRAPHIC_DATA], [GEOGRAPHIC_DATA]"
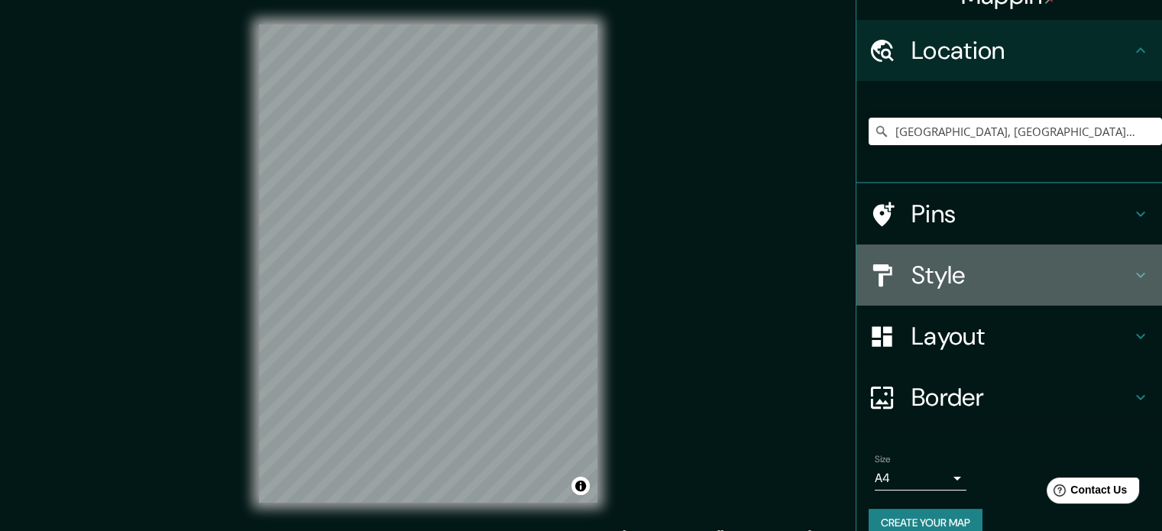
click at [952, 278] on h4 "Style" at bounding box center [1021, 275] width 220 height 31
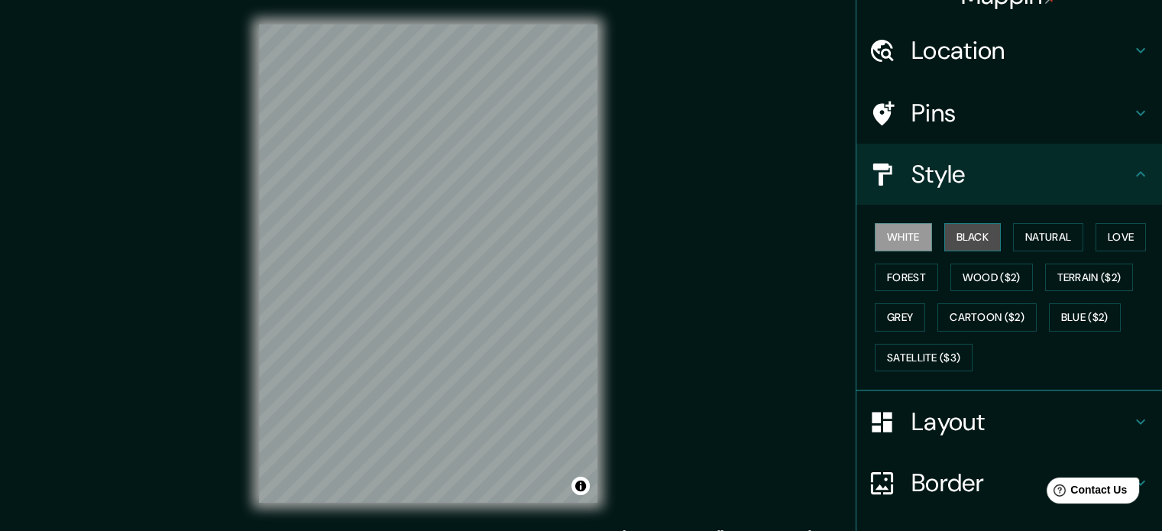
click at [977, 237] on button "Black" at bounding box center [972, 237] width 57 height 28
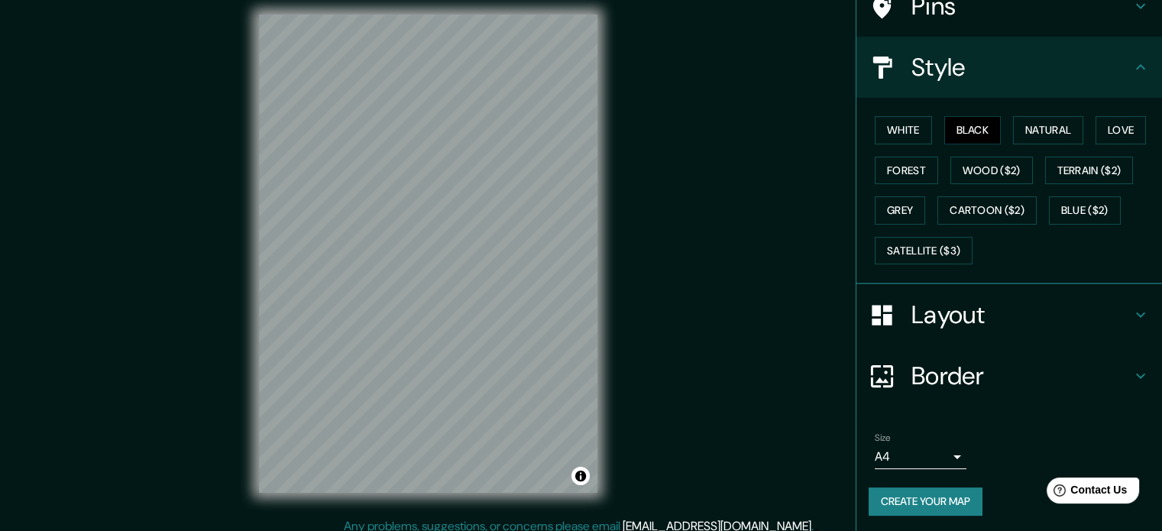
scroll to position [20, 0]
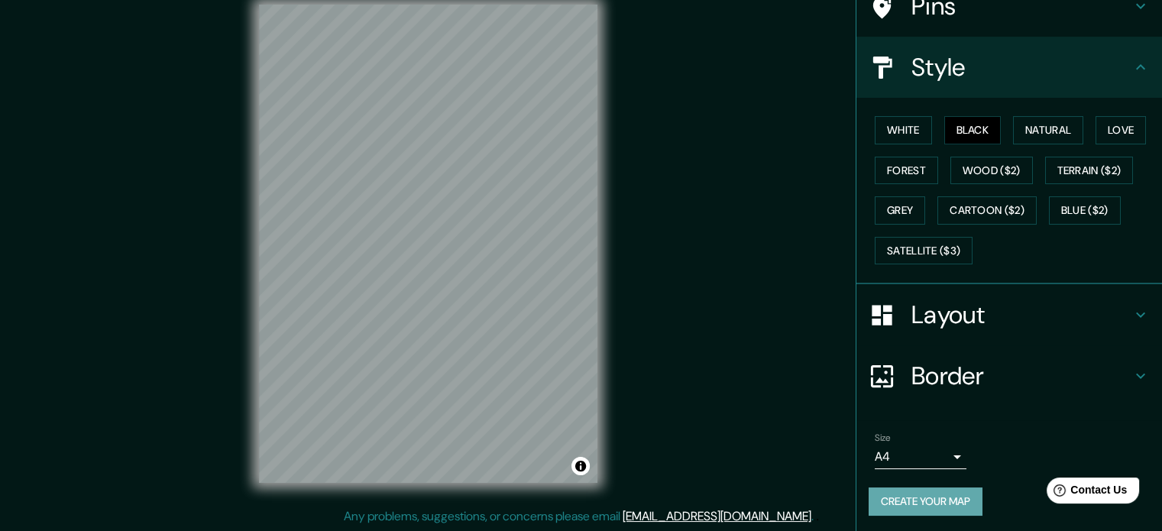
click at [904, 489] on button "Create your map" at bounding box center [925, 501] width 114 height 28
